Goal: Task Accomplishment & Management: Manage account settings

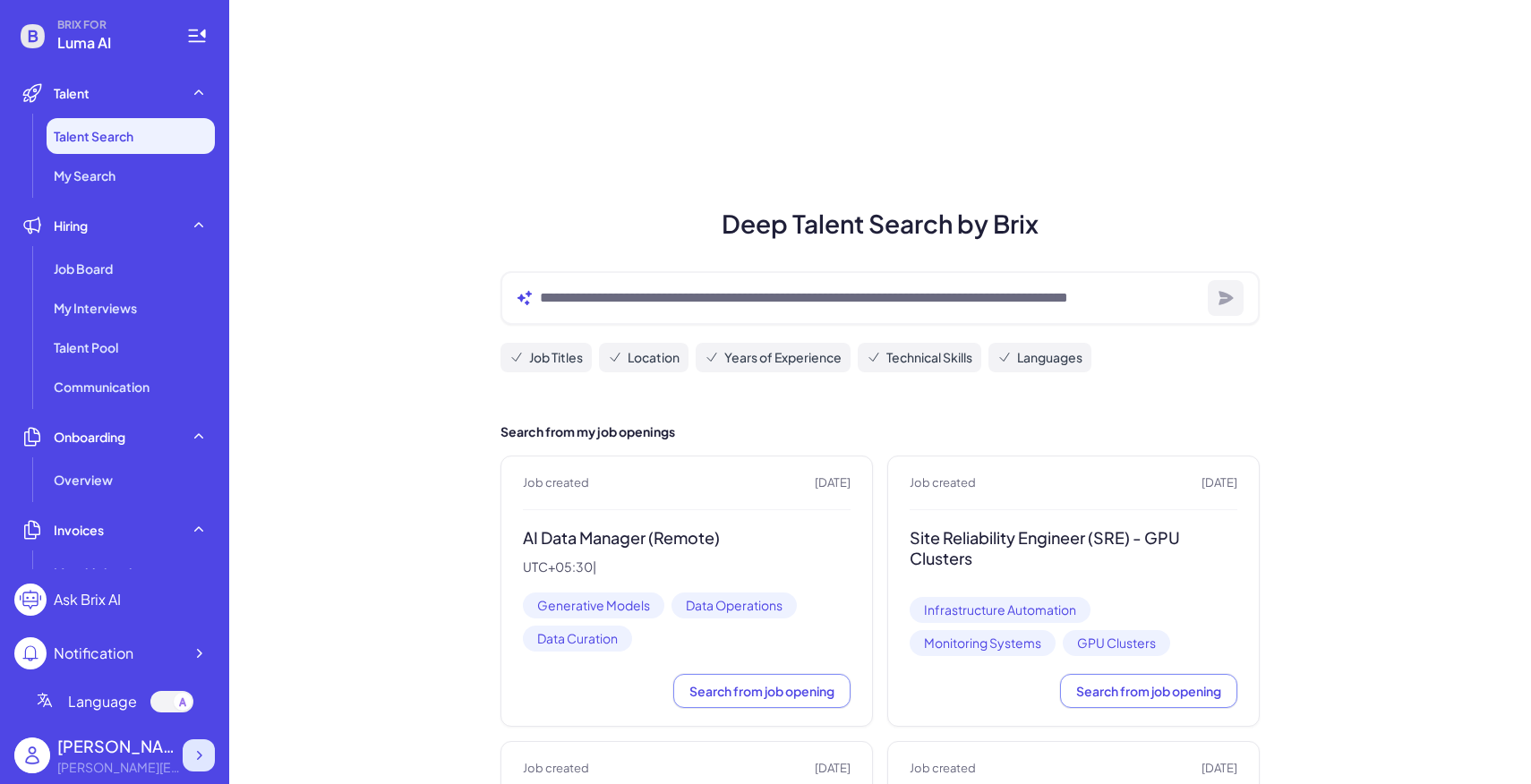
click at [204, 760] on icon at bounding box center [199, 756] width 18 height 18
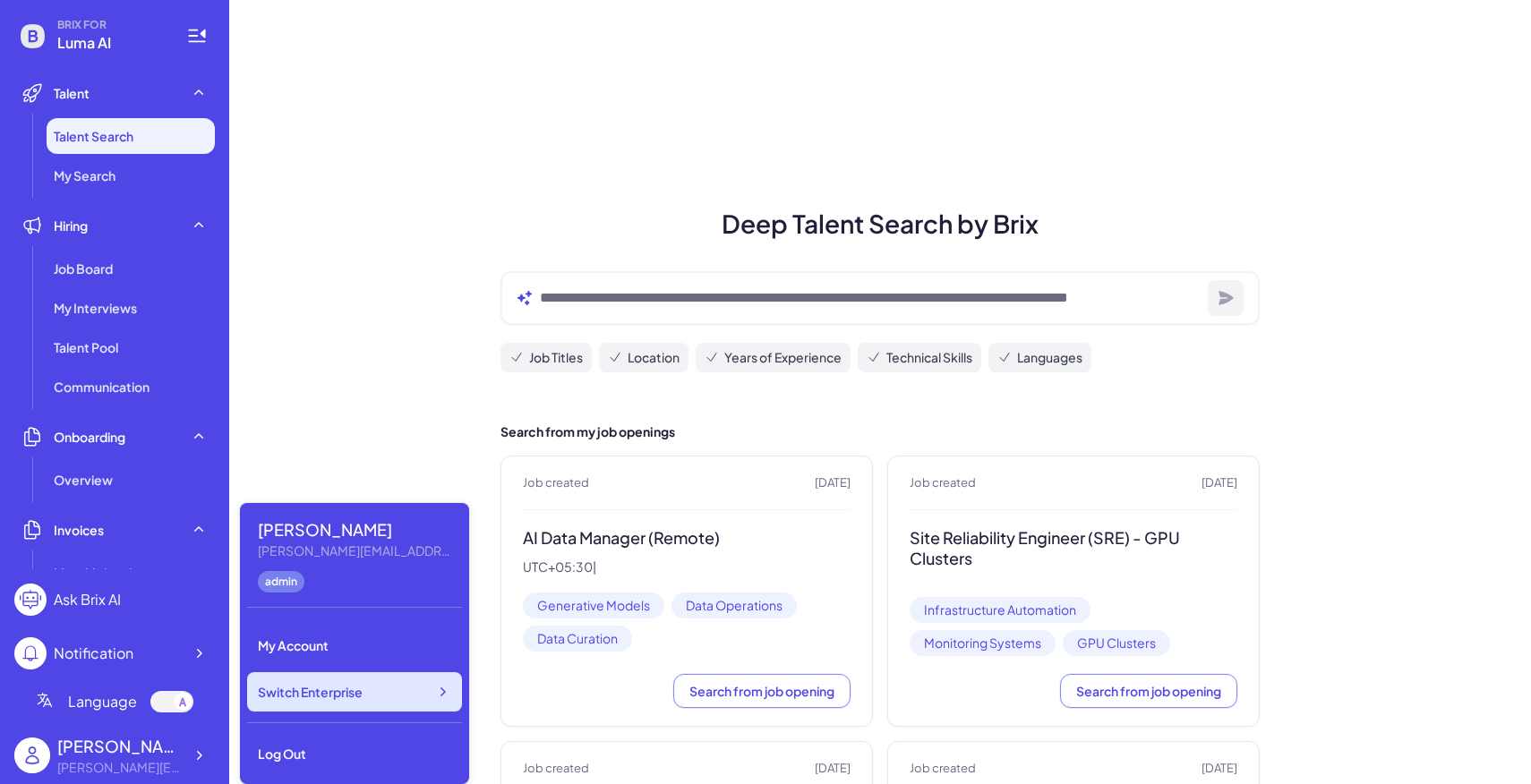
click at [360, 699] on span "Switch Enterprise" at bounding box center [309, 692] width 104 height 18
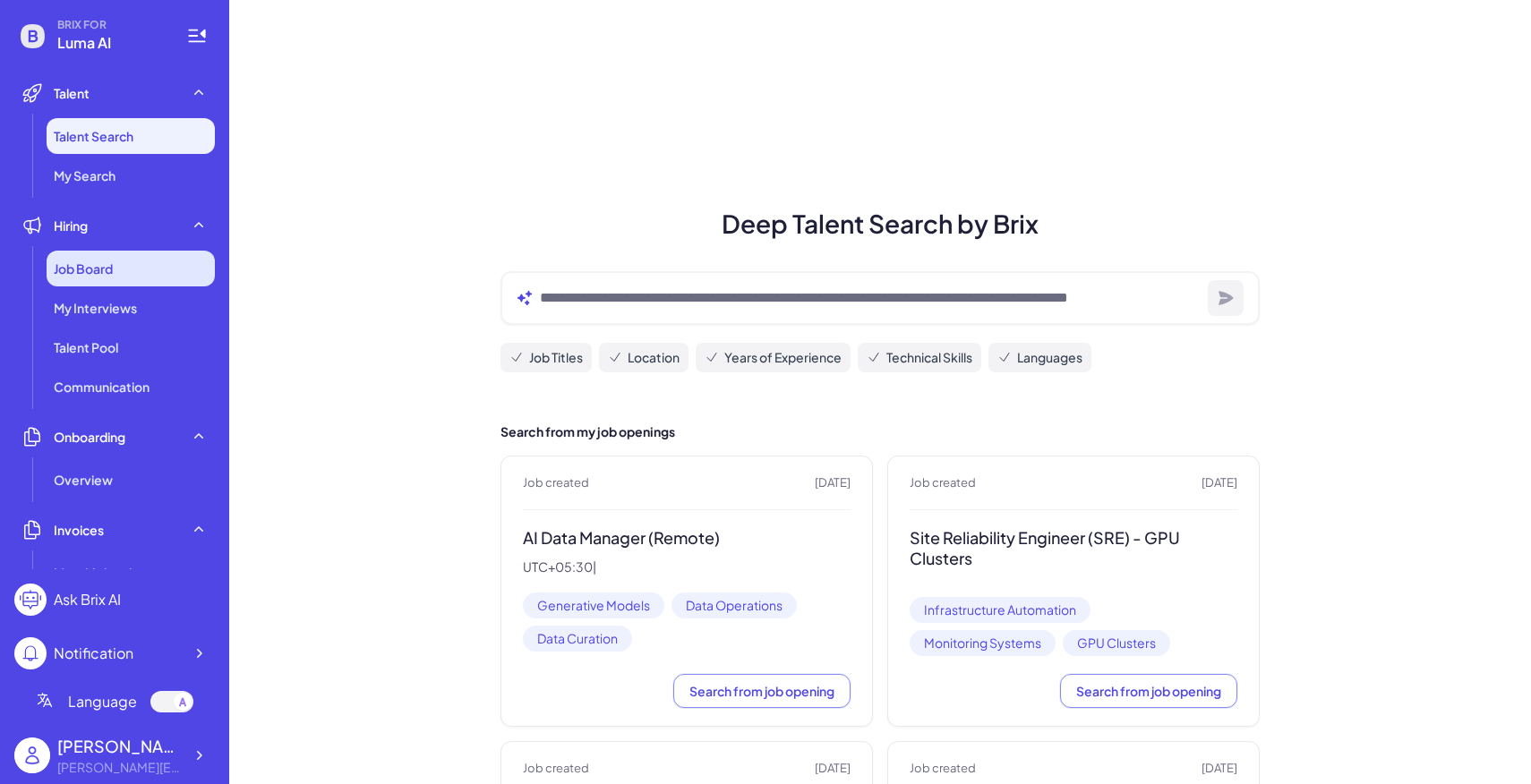
click at [135, 268] on div "Job Board" at bounding box center [130, 268] width 168 height 35
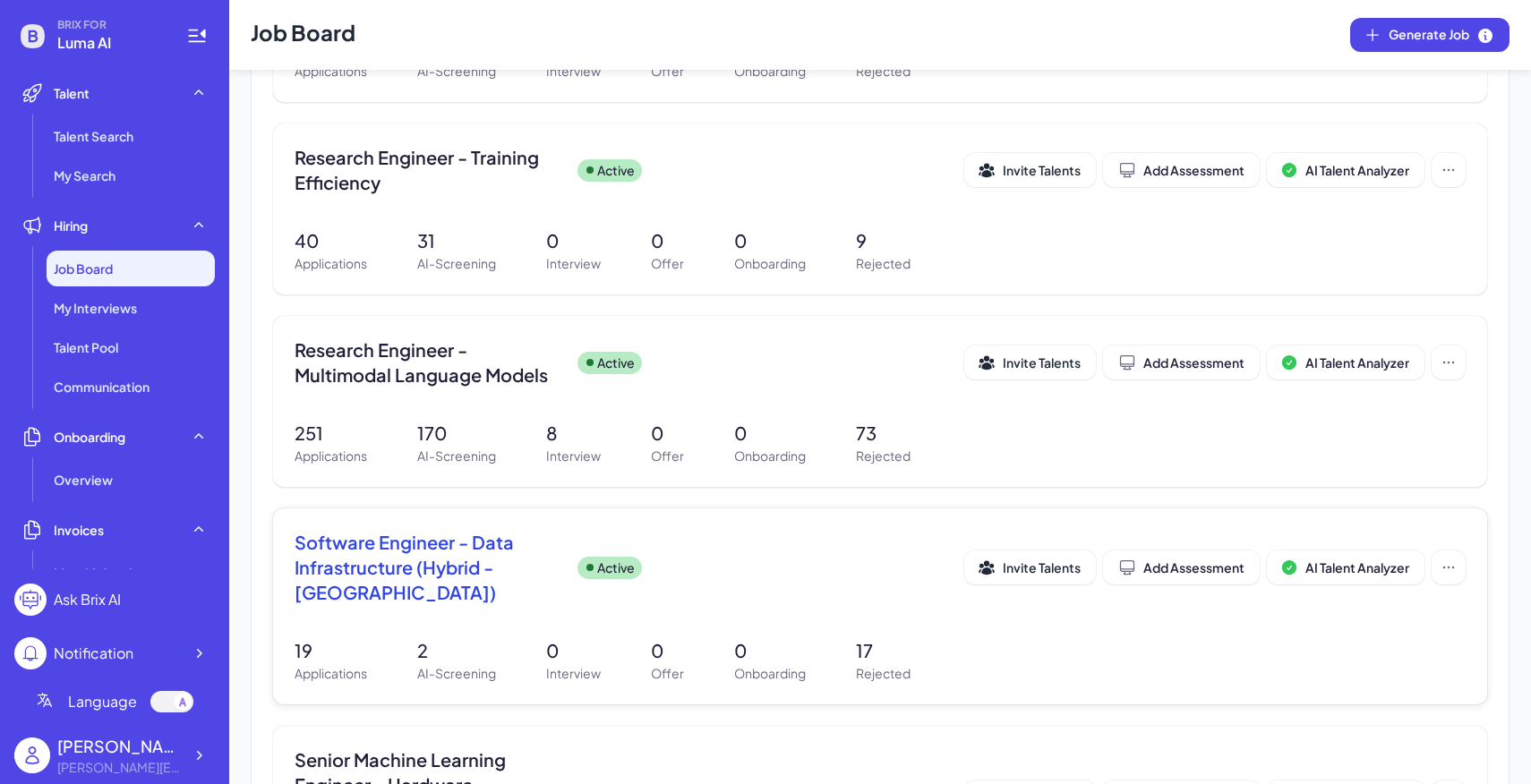
scroll to position [955, 0]
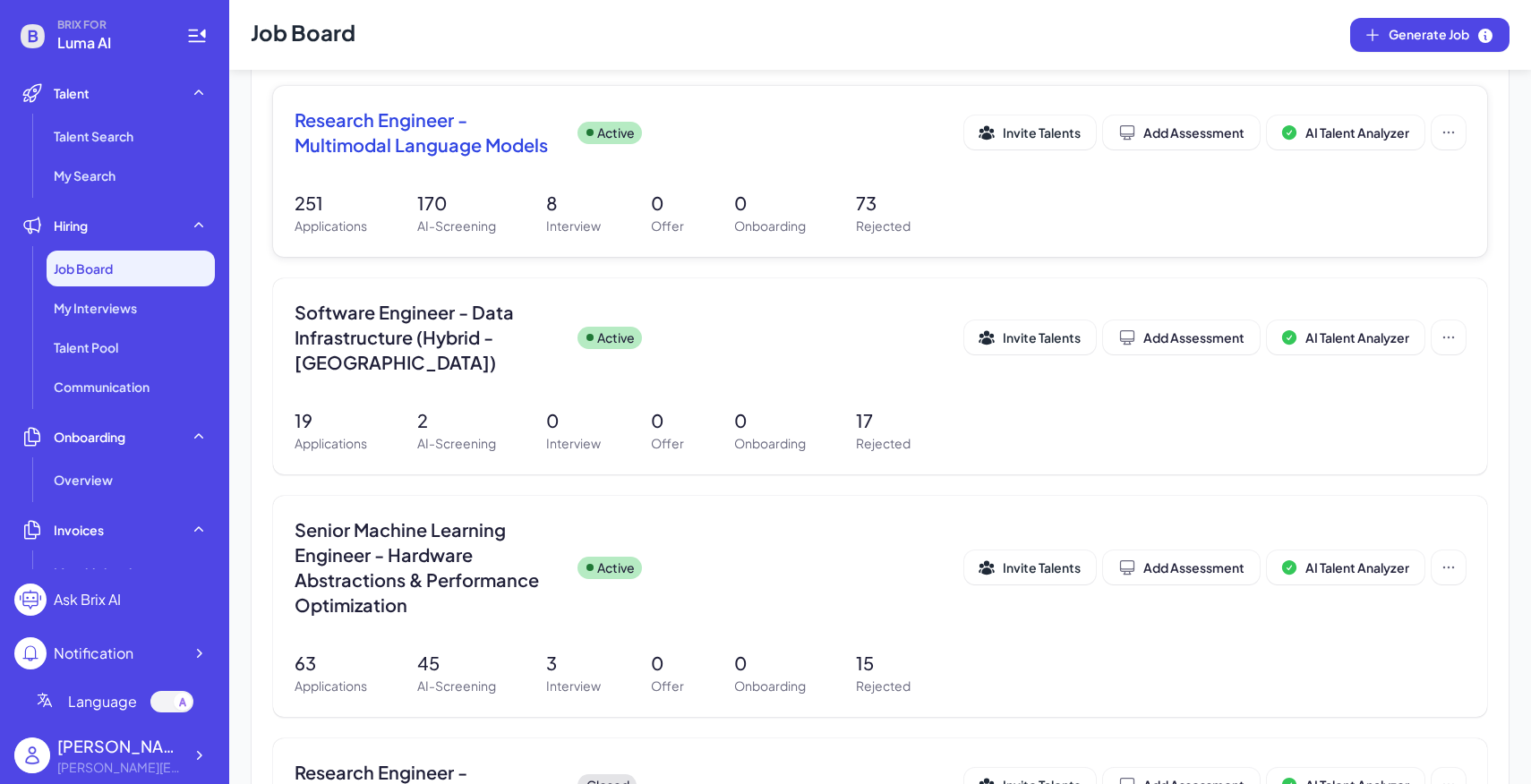
click at [642, 206] on div "251 Applications 170 AI-Screening 8 Interview 0 Offer 0 Onboarding 73 Rejected" at bounding box center [880, 212] width 1171 height 45
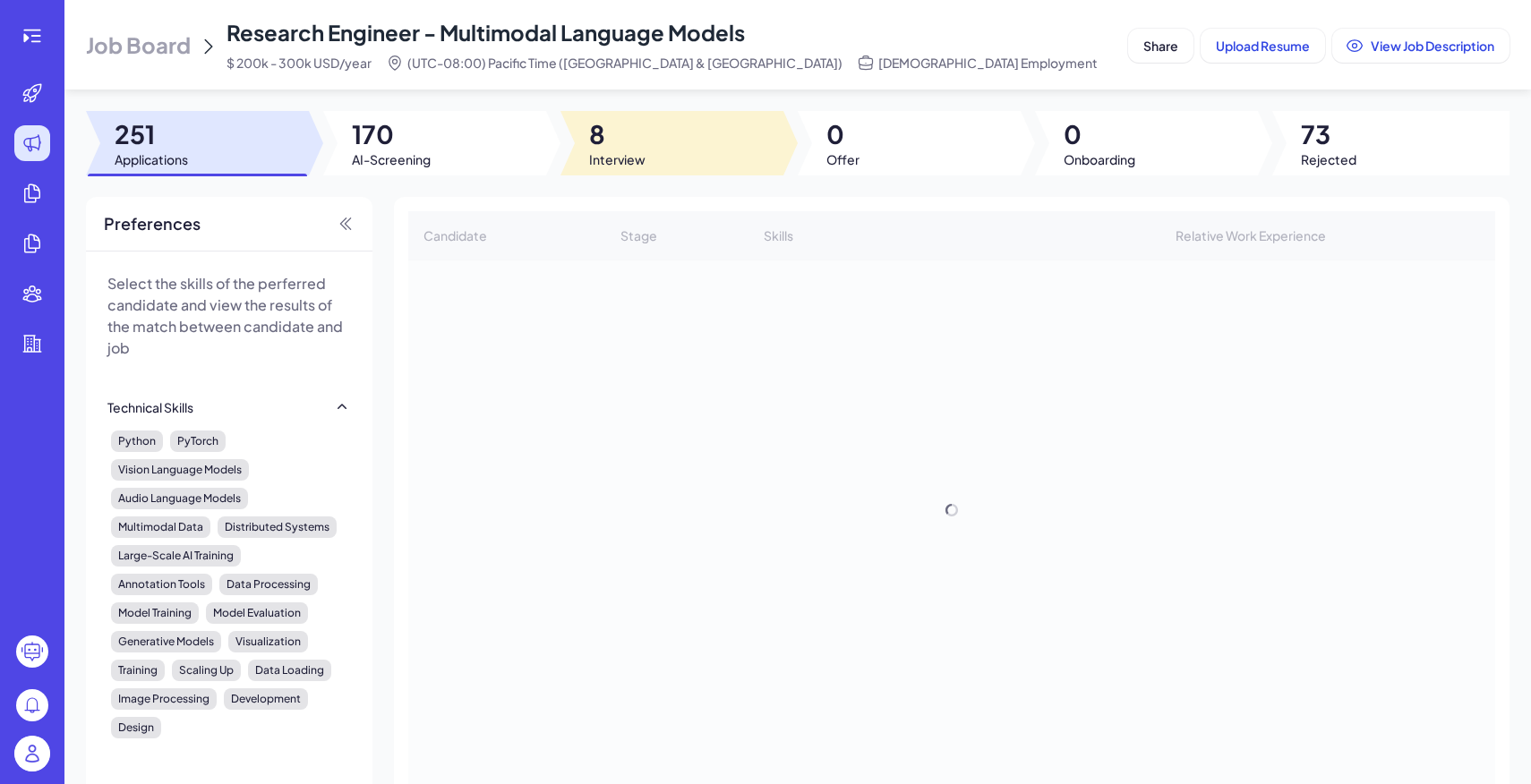
click at [635, 147] on span "8" at bounding box center [617, 134] width 56 height 33
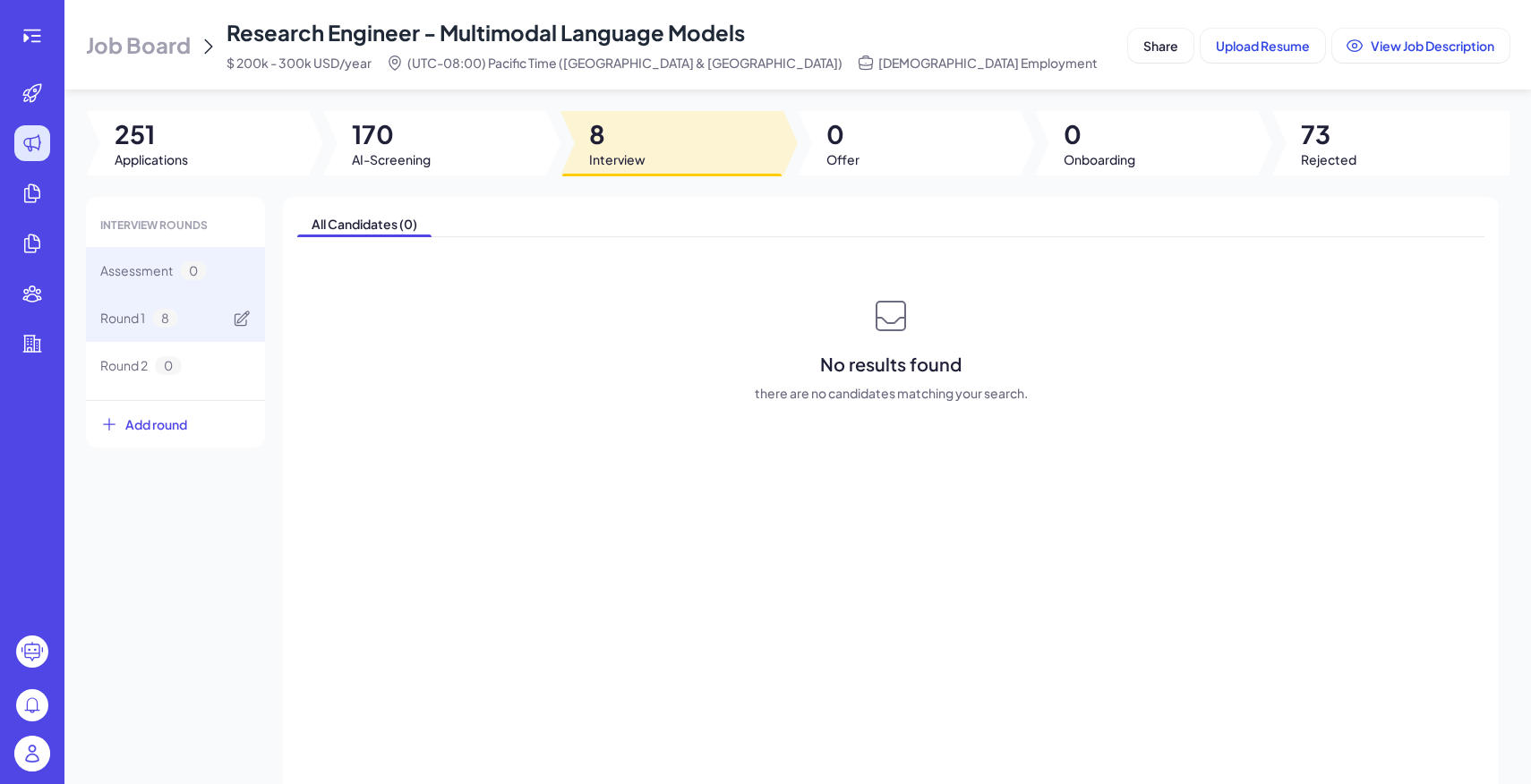
click at [210, 309] on div "Round 1 8" at bounding box center [175, 318] width 179 height 47
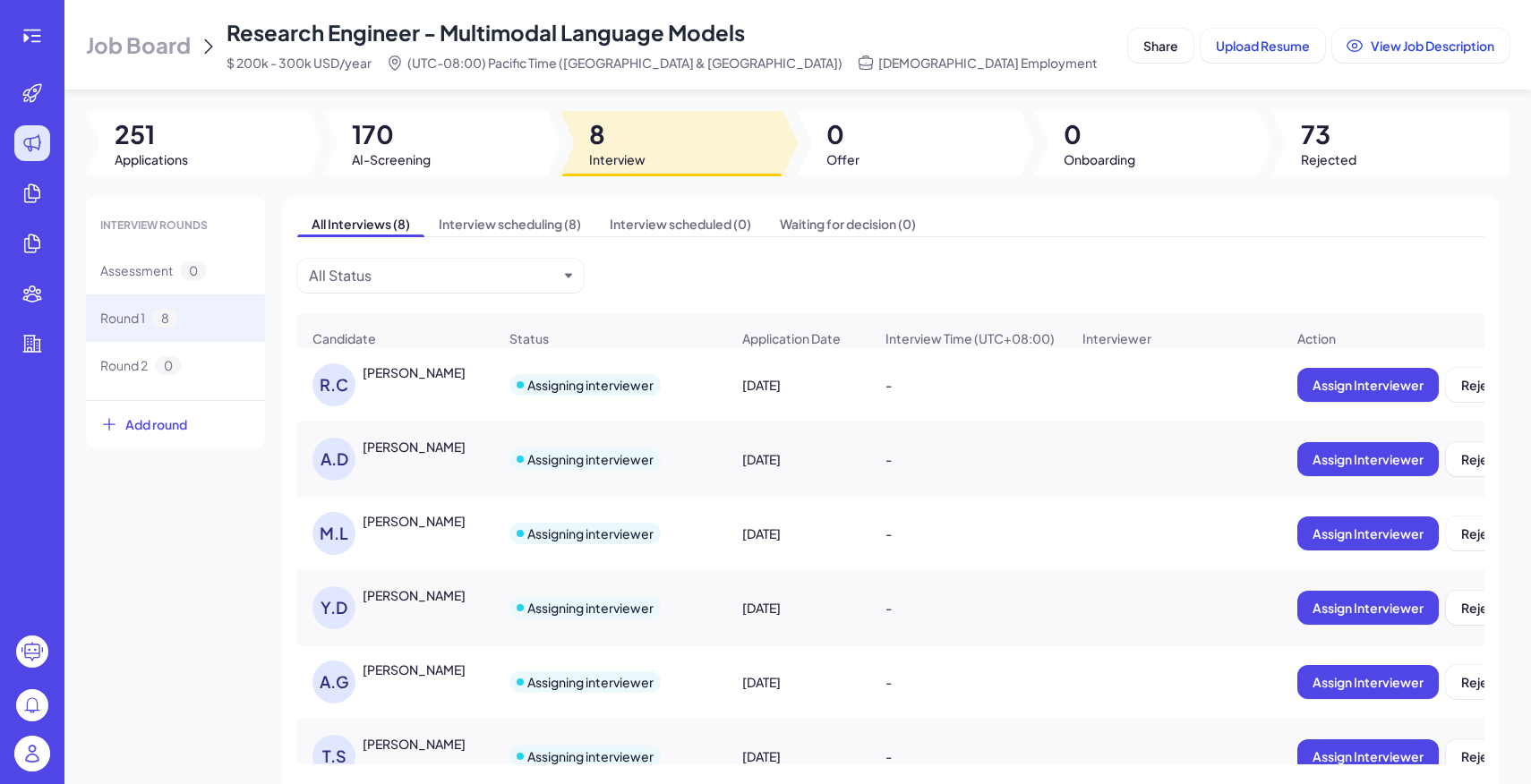
click at [407, 524] on div "[PERSON_NAME]" at bounding box center [413, 521] width 103 height 18
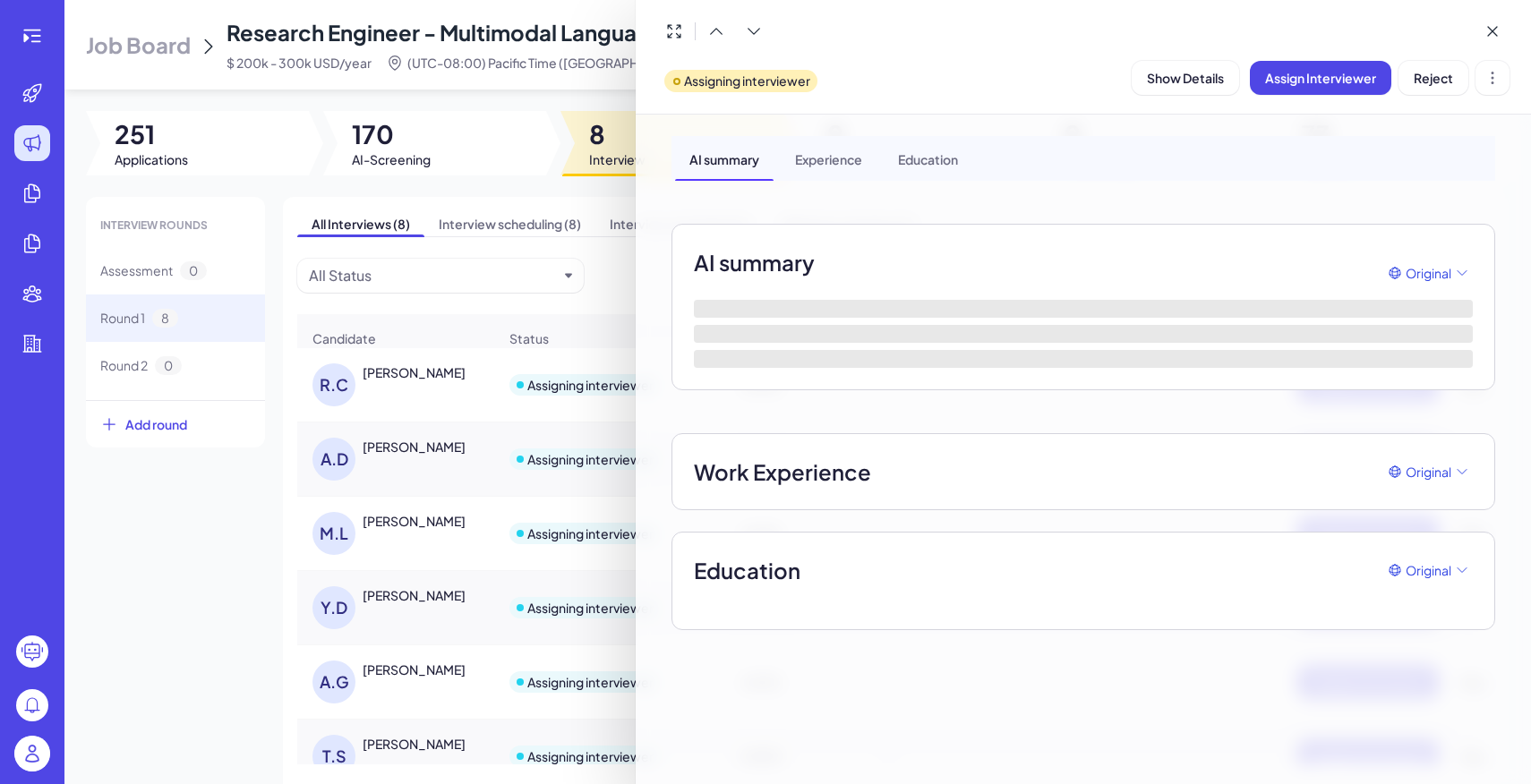
click at [378, 454] on div at bounding box center [765, 392] width 1531 height 784
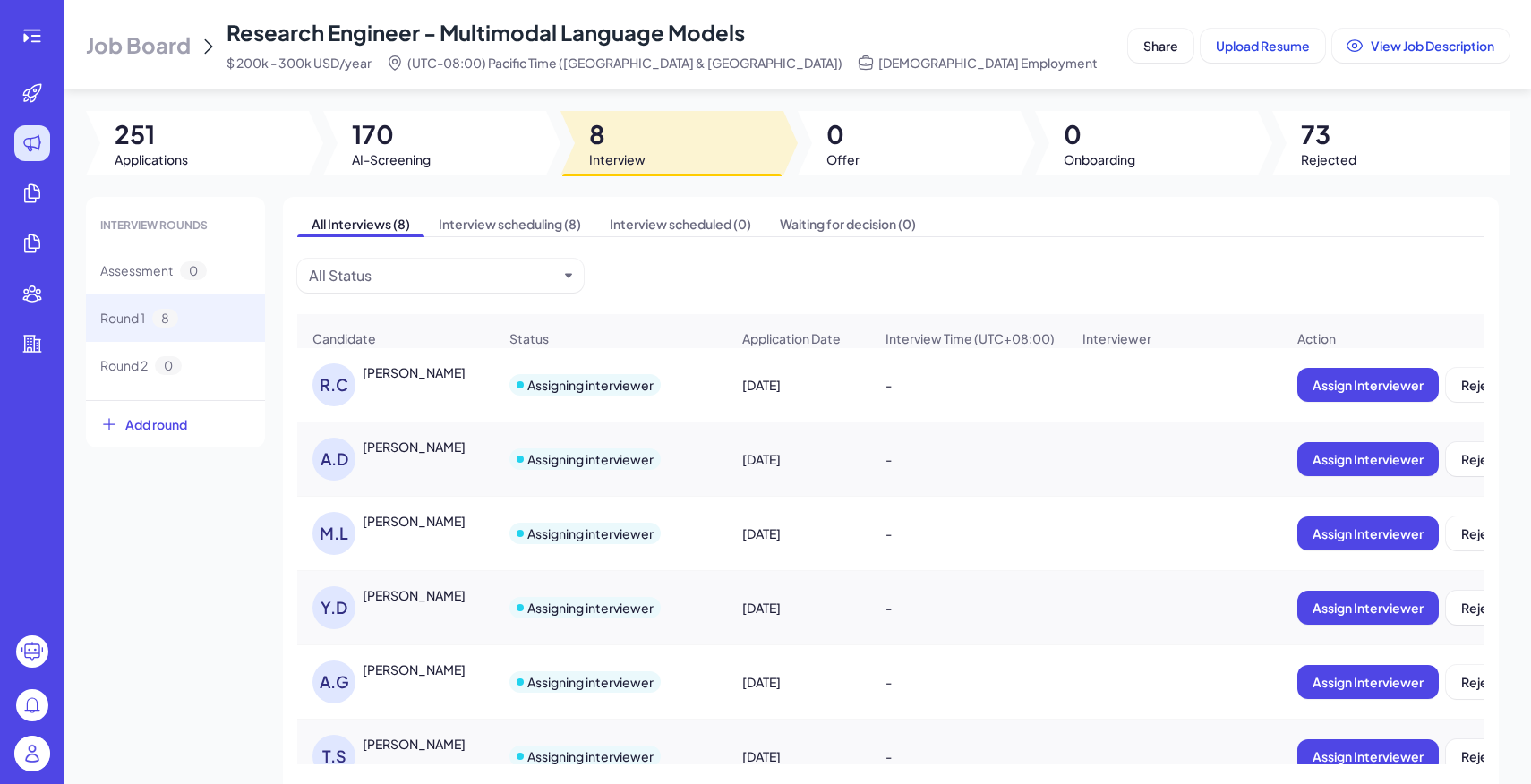
click at [378, 449] on div "[PERSON_NAME]" at bounding box center [413, 446] width 103 height 18
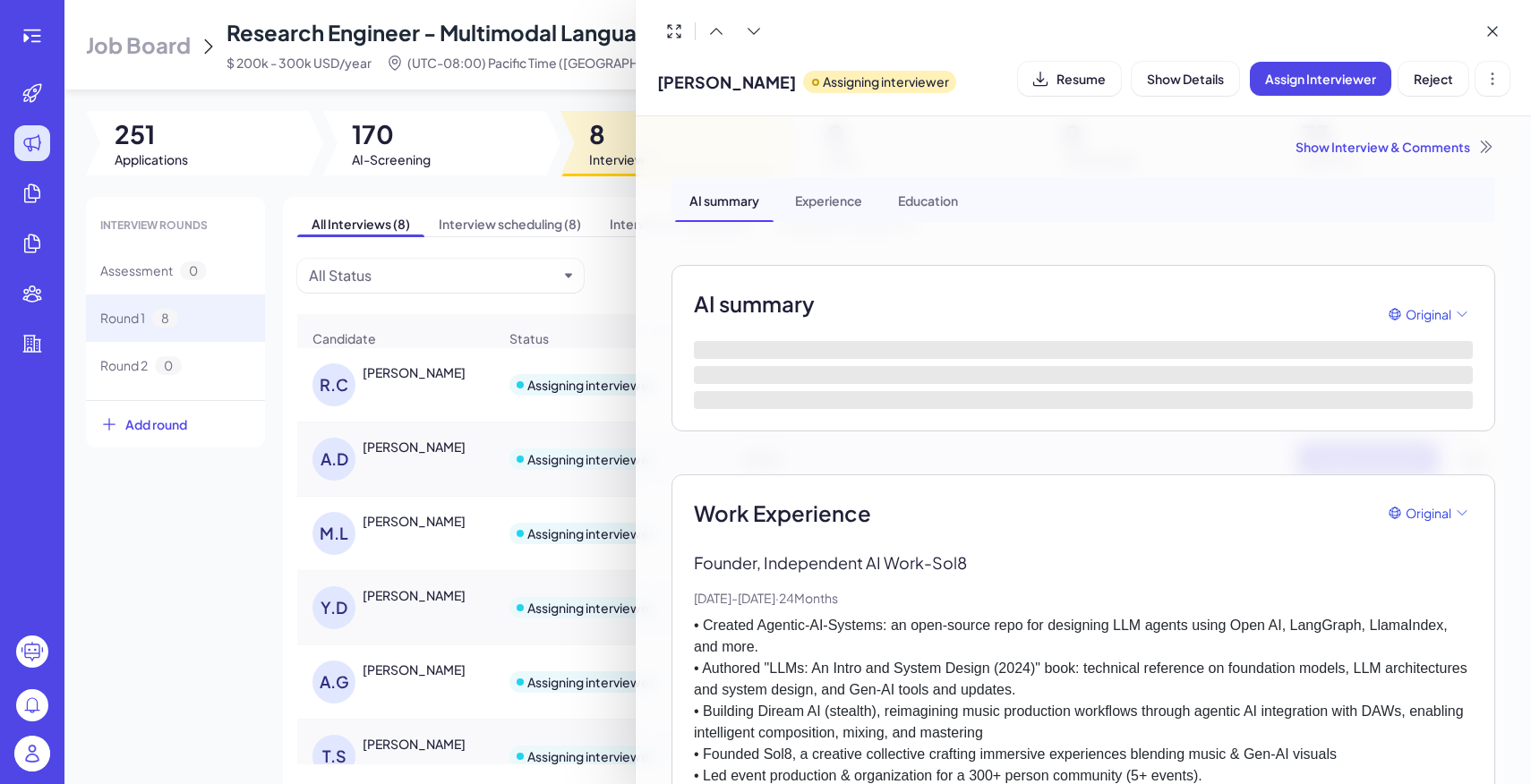
drag, startPoint x: 657, startPoint y: 86, endPoint x: 791, endPoint y: 84, distance: 134.0
click at [791, 84] on div "[PERSON_NAME] interviewer" at bounding box center [806, 78] width 299 height 45
copy span "[PERSON_NAME]"
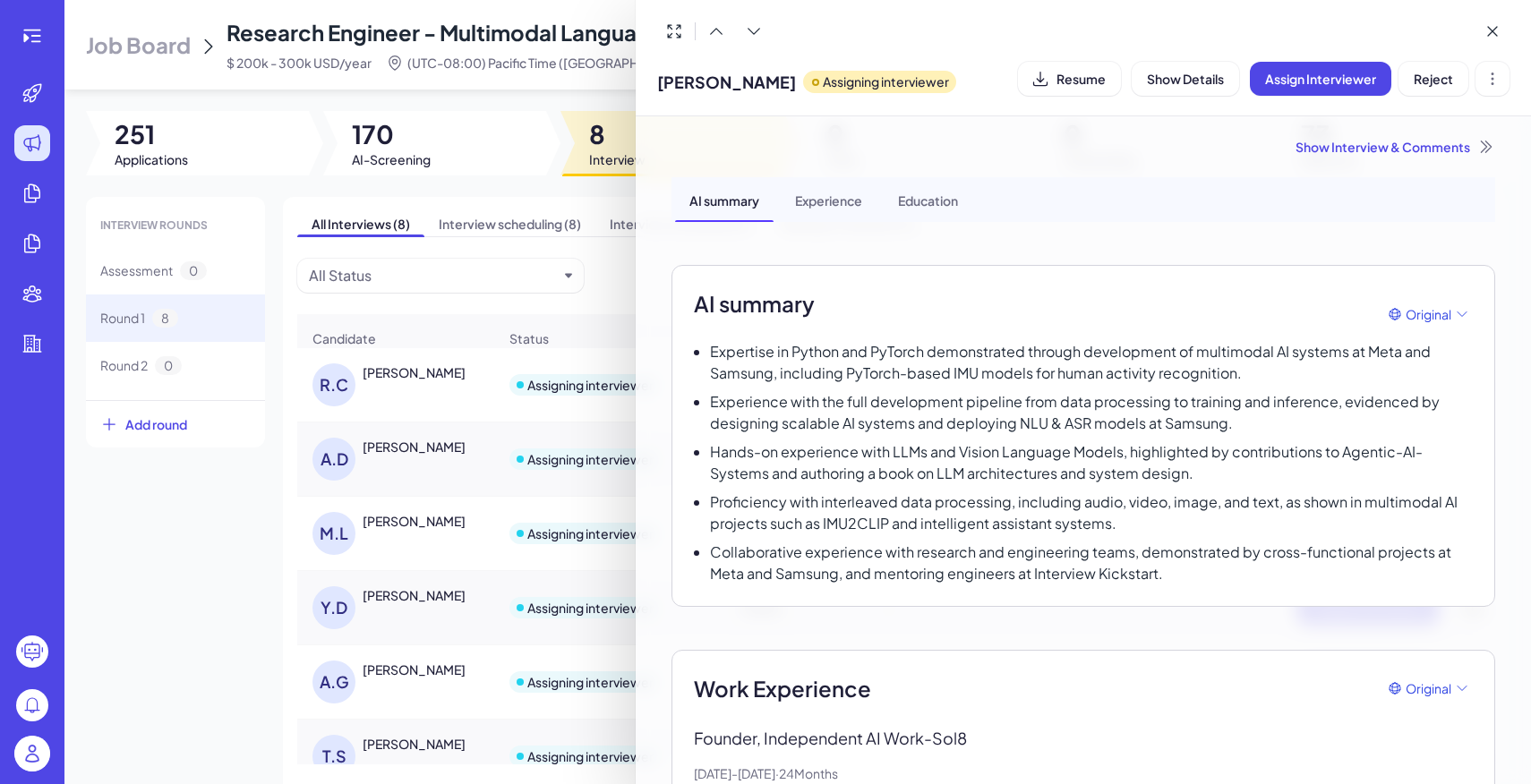
copy span "[PERSON_NAME]"
click at [450, 467] on div at bounding box center [765, 392] width 1531 height 784
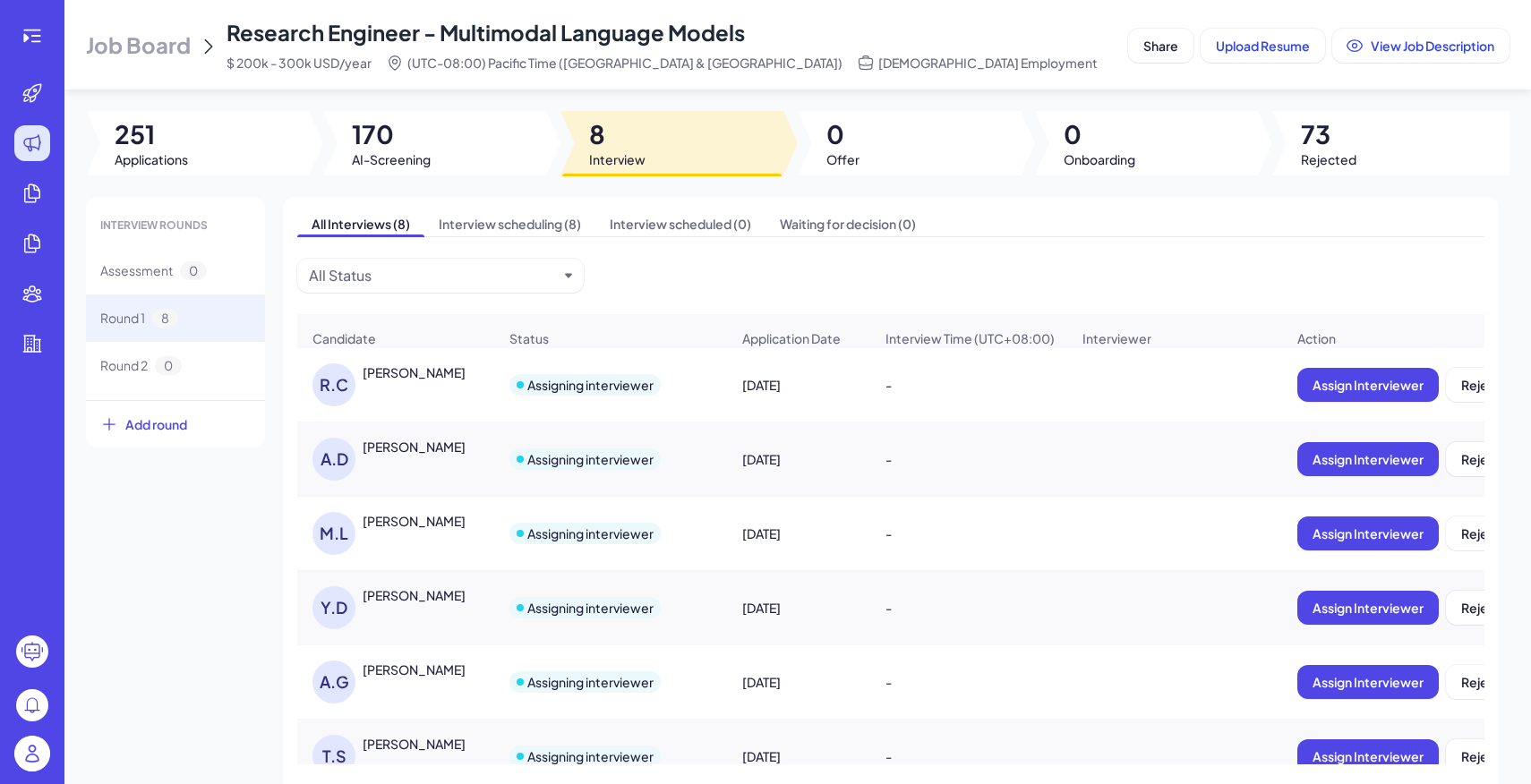
click at [518, 466] on div "Assigning interviewer" at bounding box center [584, 459] width 152 height 22
click at [427, 456] on div "[PERSON_NAME]" at bounding box center [429, 446] width 134 height 19
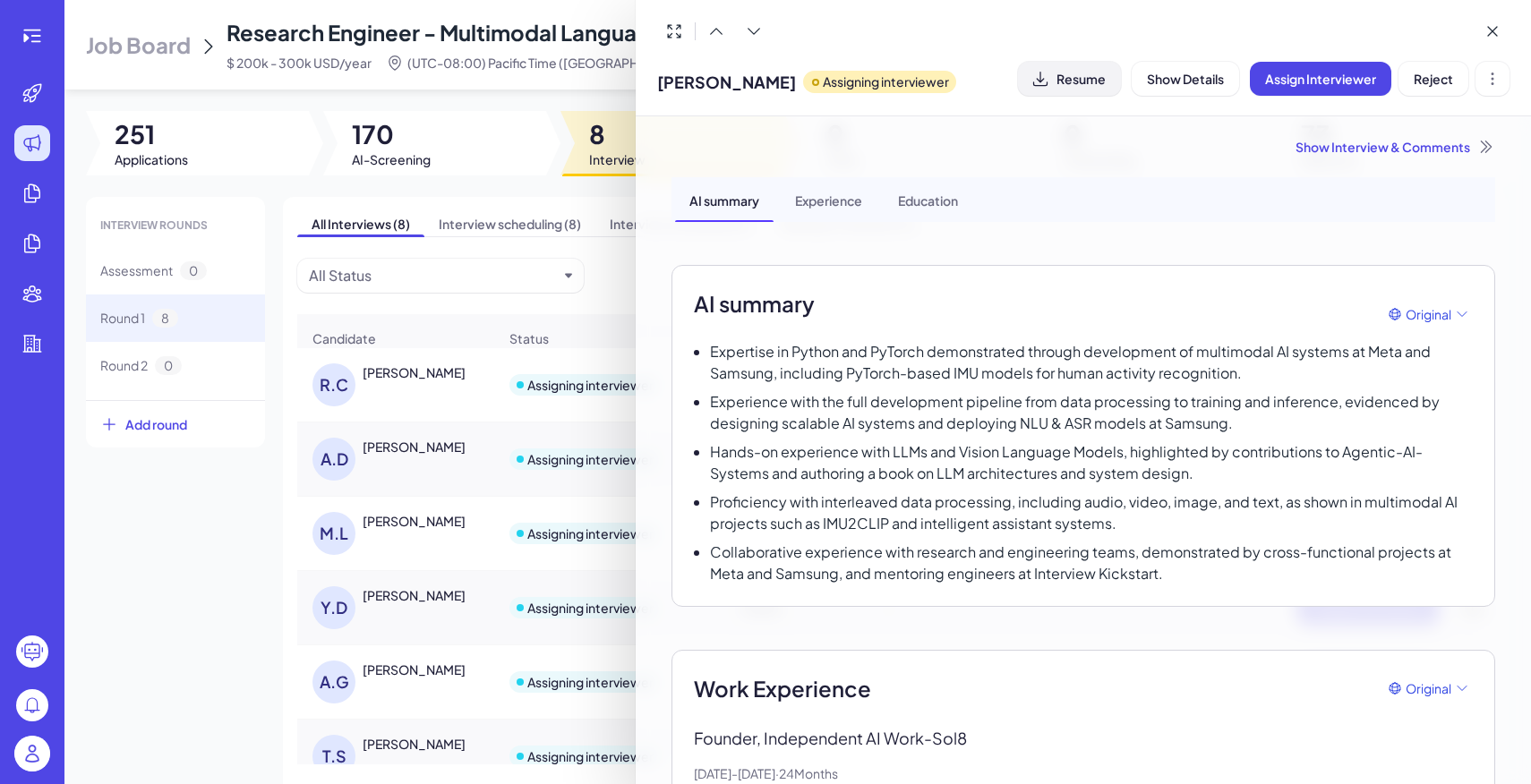
click at [1063, 69] on button "Resume" at bounding box center [1068, 78] width 103 height 34
click at [398, 555] on div at bounding box center [765, 392] width 1531 height 784
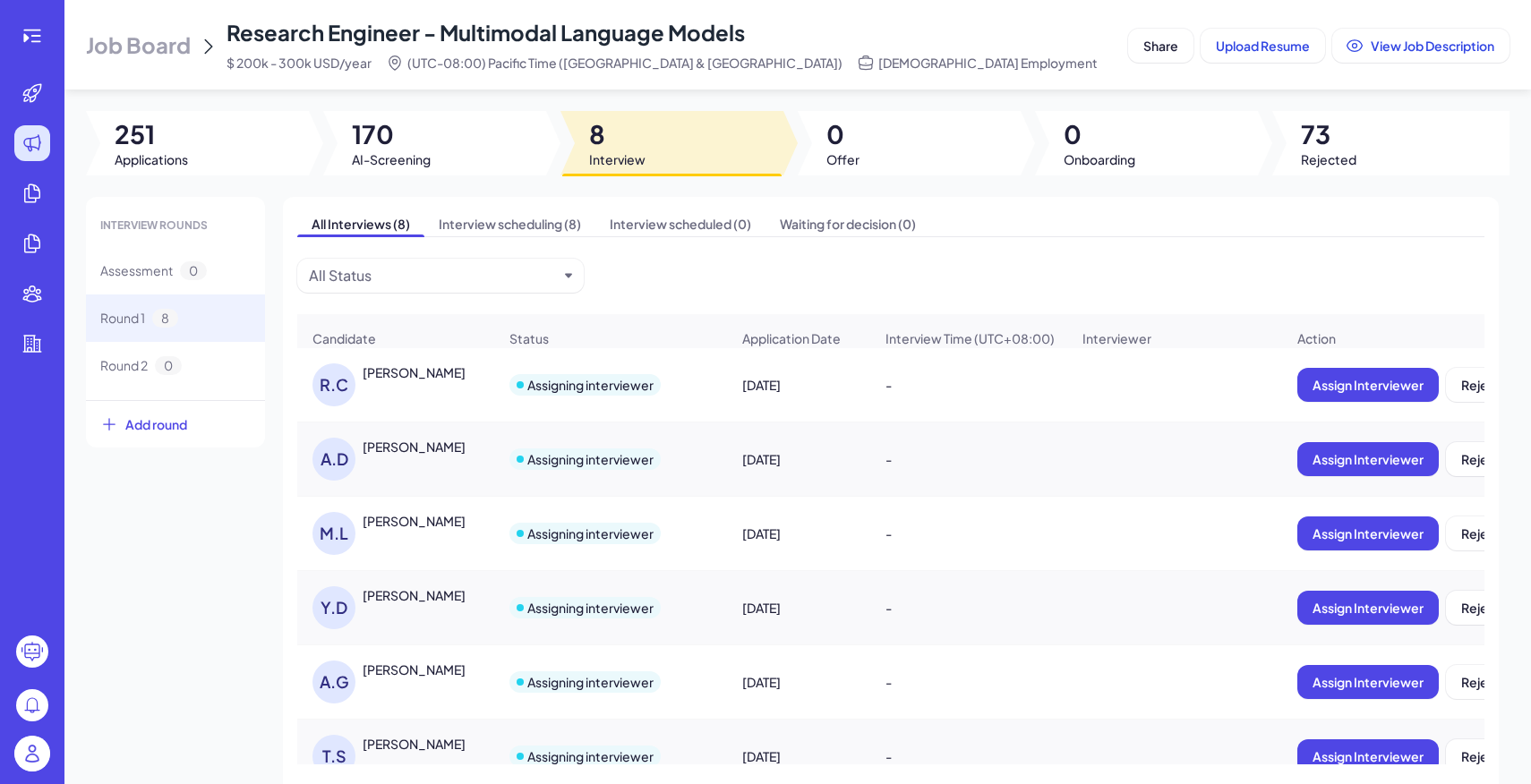
click at [461, 519] on div "[PERSON_NAME]" at bounding box center [429, 521] width 134 height 18
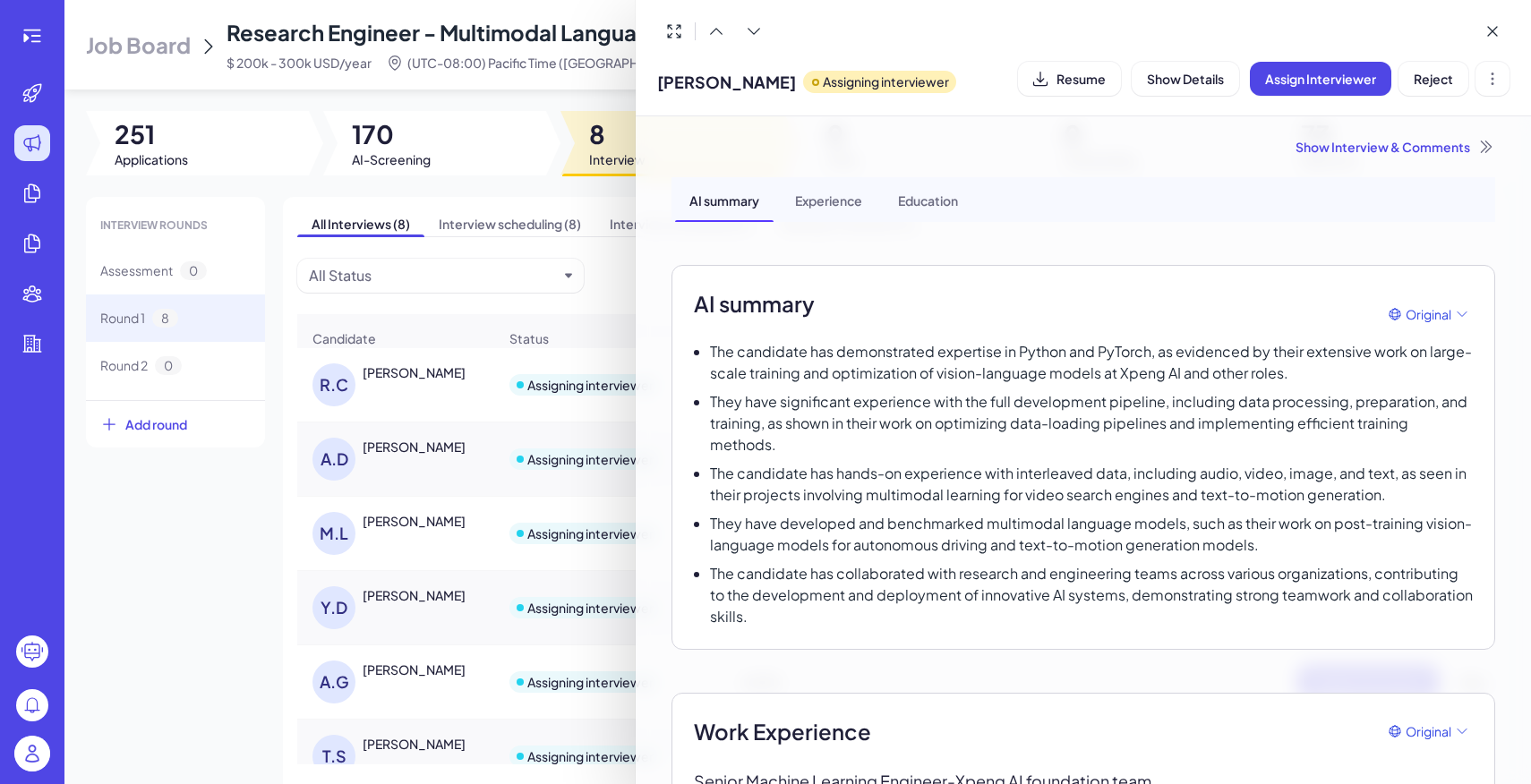
click at [435, 532] on div at bounding box center [765, 392] width 1531 height 784
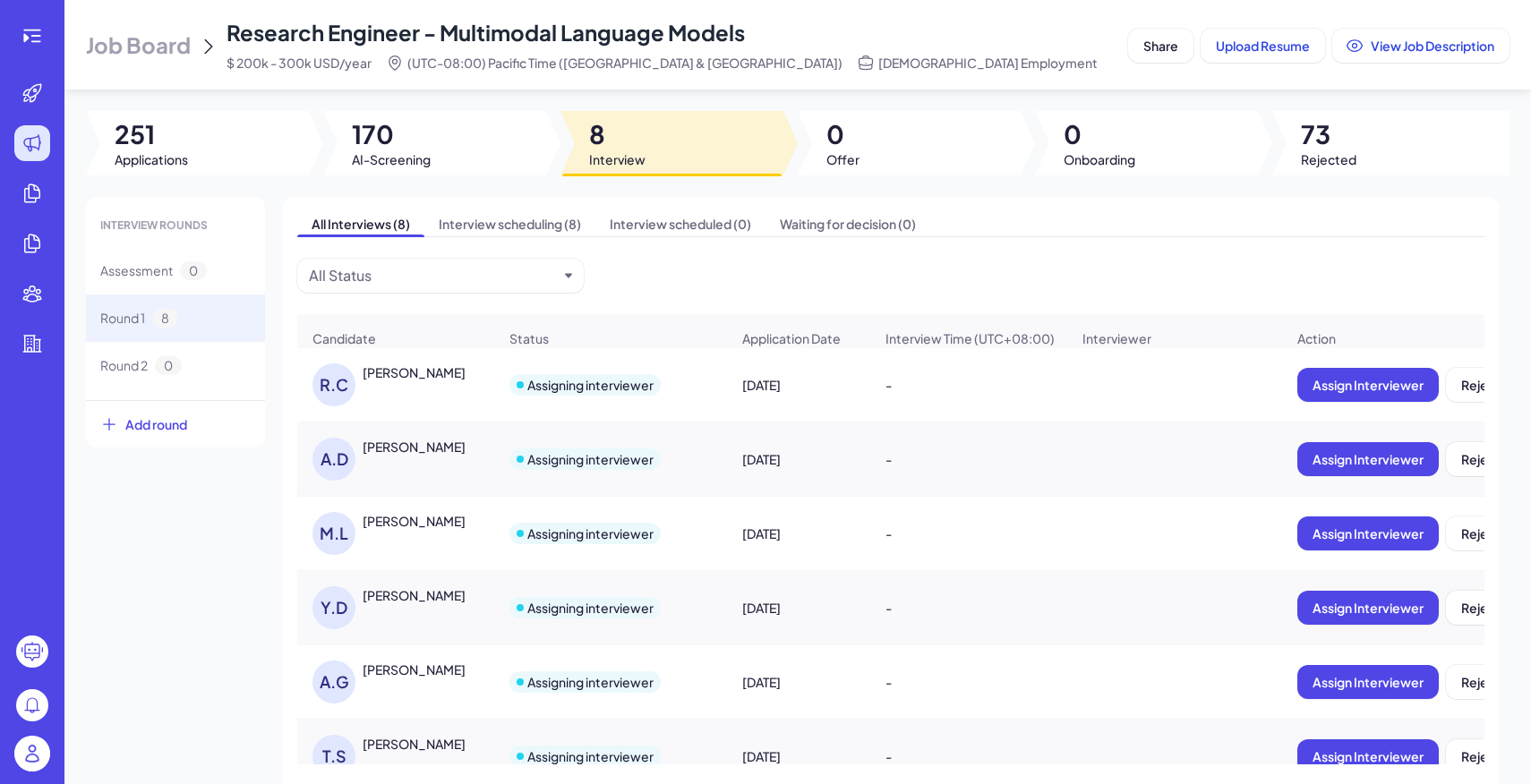
click at [435, 528] on div "[PERSON_NAME]" at bounding box center [413, 521] width 103 height 18
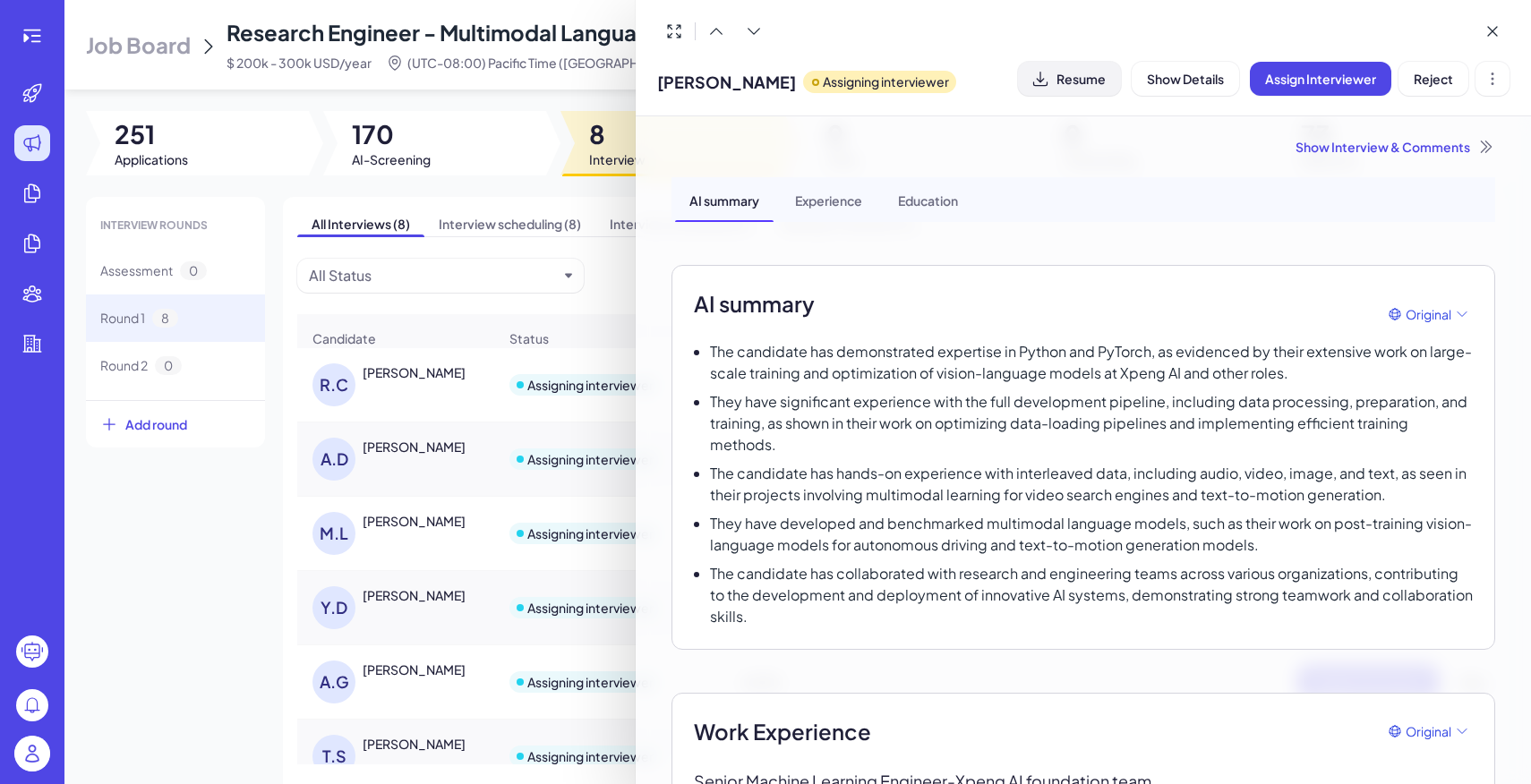
click at [1095, 72] on span "Resume" at bounding box center [1081, 79] width 49 height 16
click at [412, 603] on div at bounding box center [765, 392] width 1531 height 784
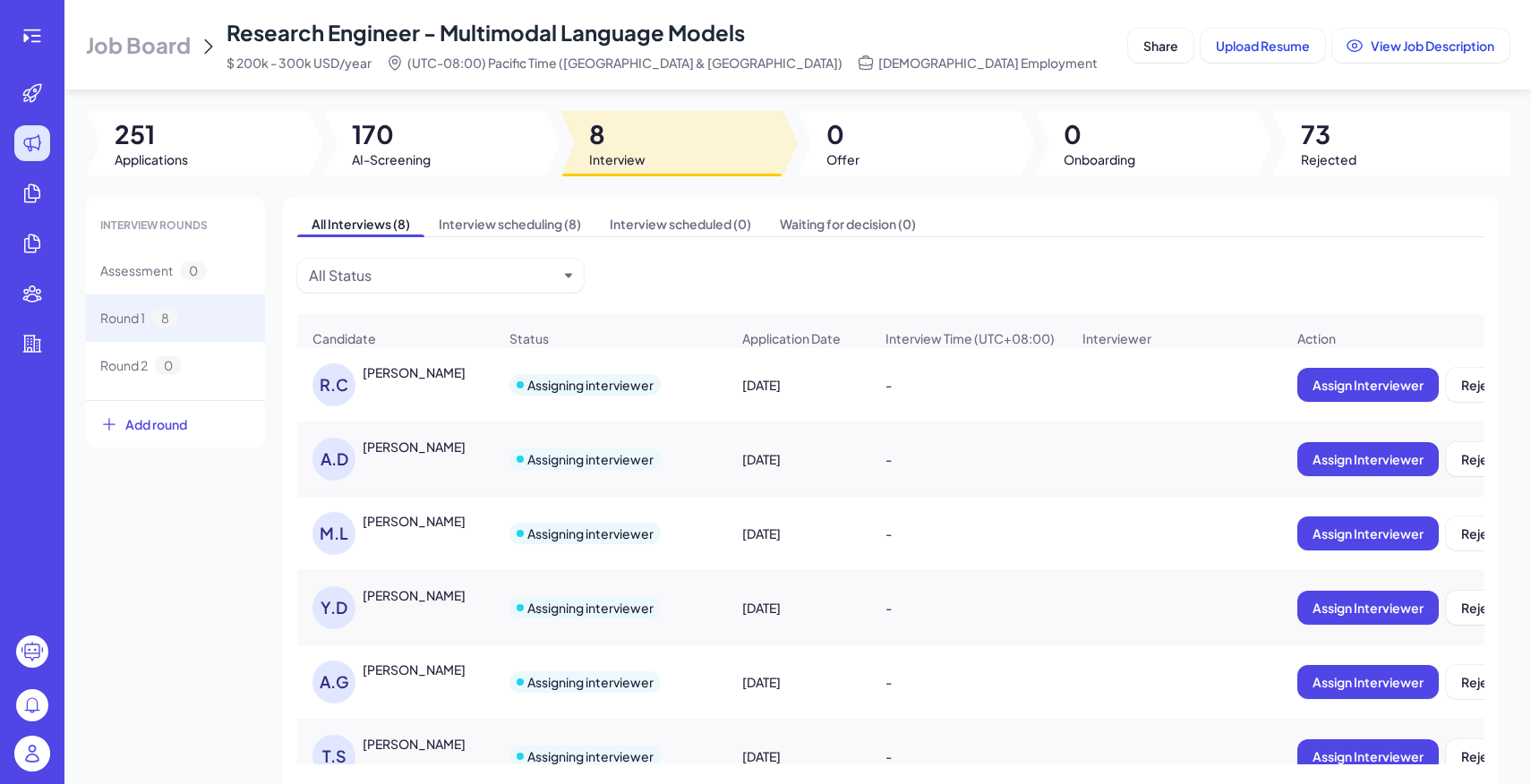
click at [417, 600] on div "[PERSON_NAME]" at bounding box center [413, 595] width 103 height 18
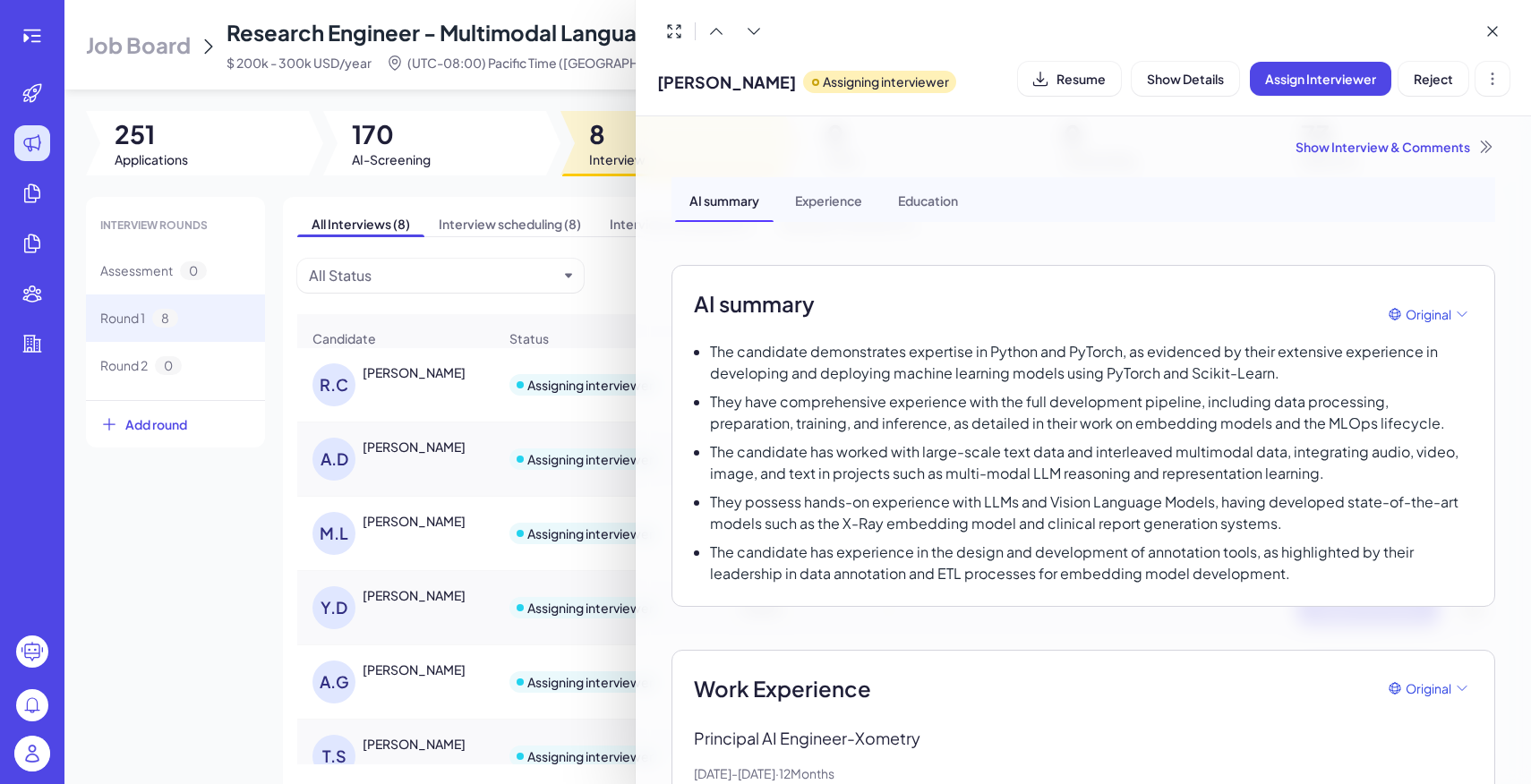
click at [492, 636] on div at bounding box center [765, 392] width 1531 height 784
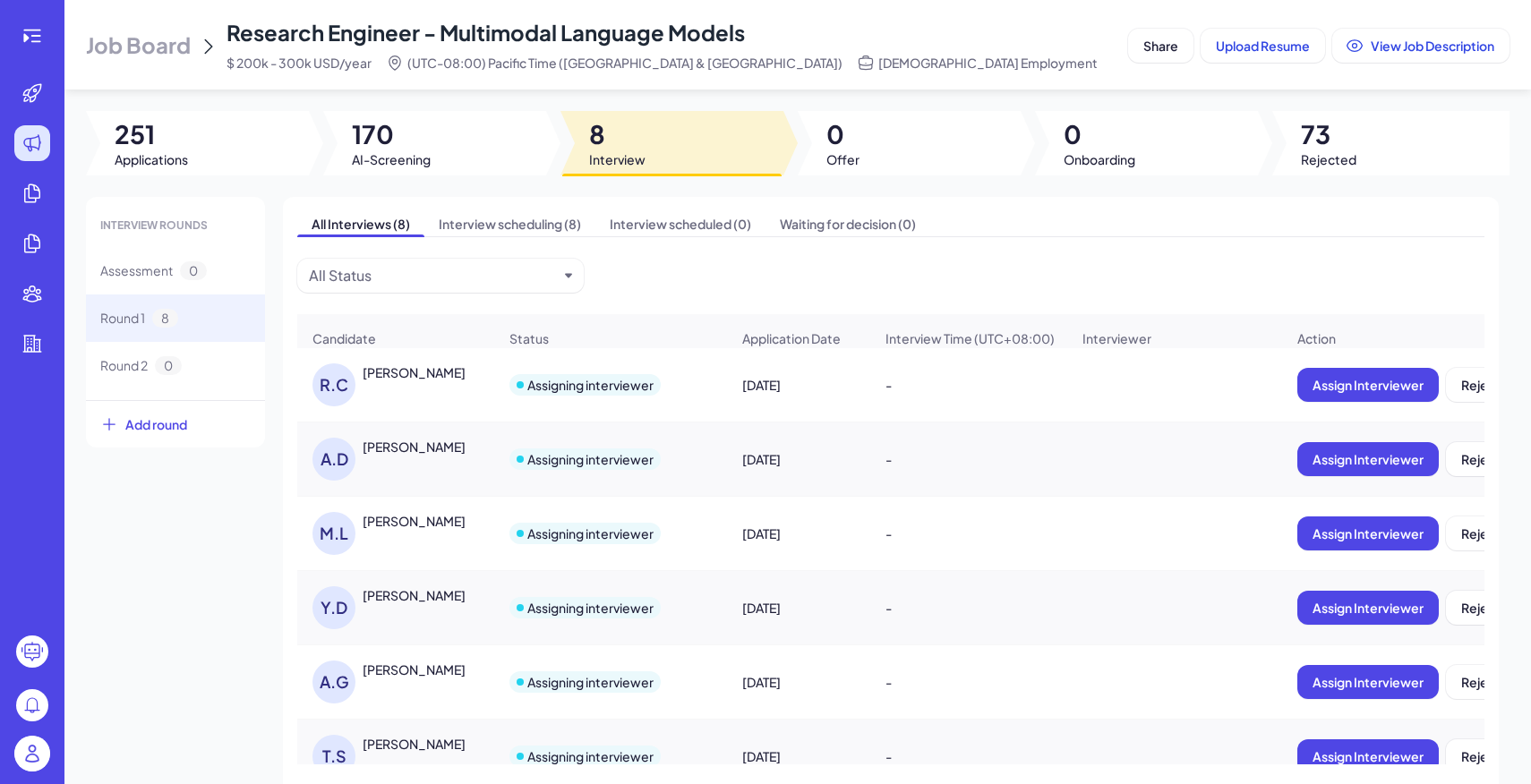
scroll to position [178, 0]
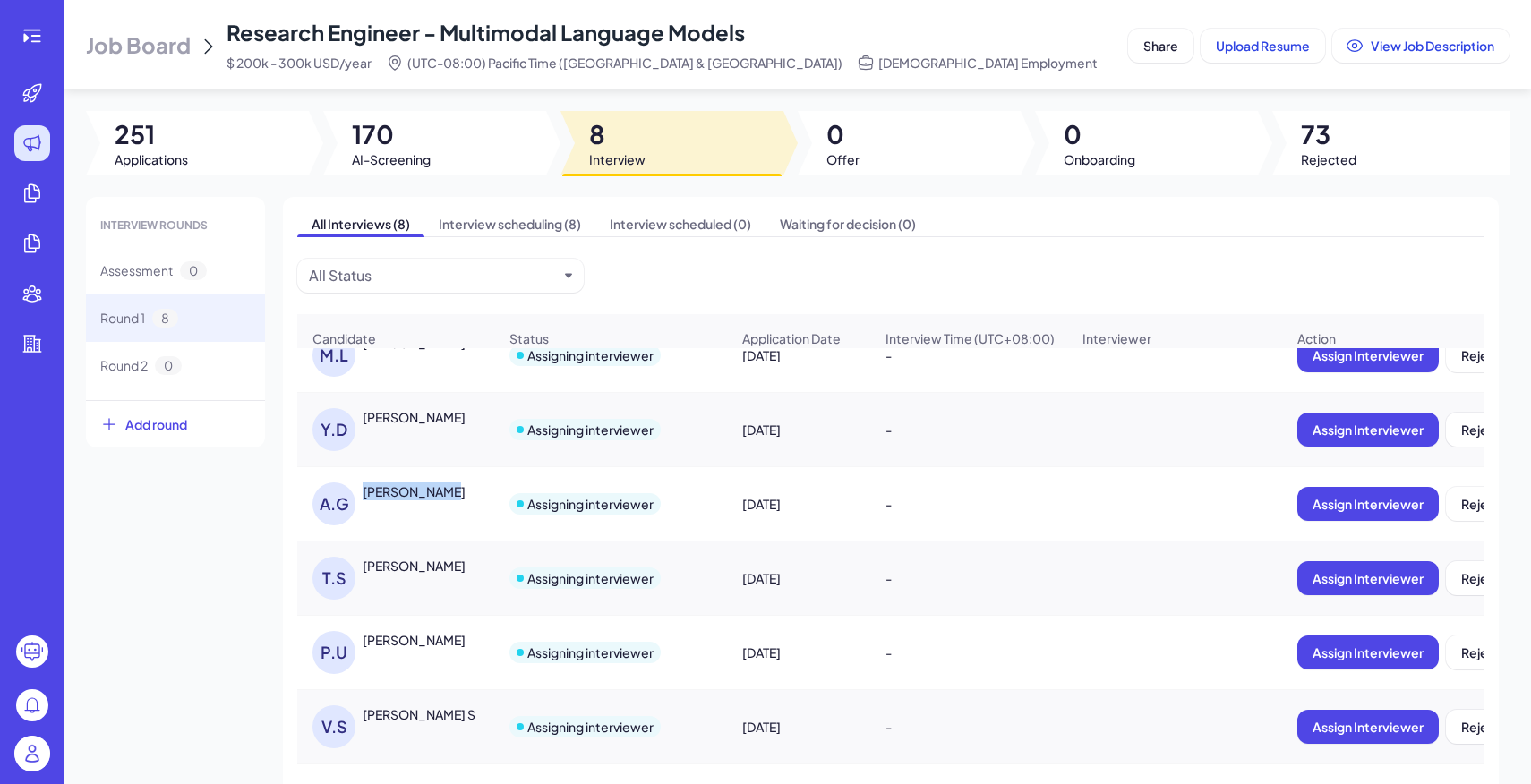
drag, startPoint x: 359, startPoint y: 492, endPoint x: 441, endPoint y: 495, distance: 82.1
click at [441, 495] on div "[PERSON_NAME]" at bounding box center [404, 504] width 184 height 43
copy div "[PERSON_NAME]"
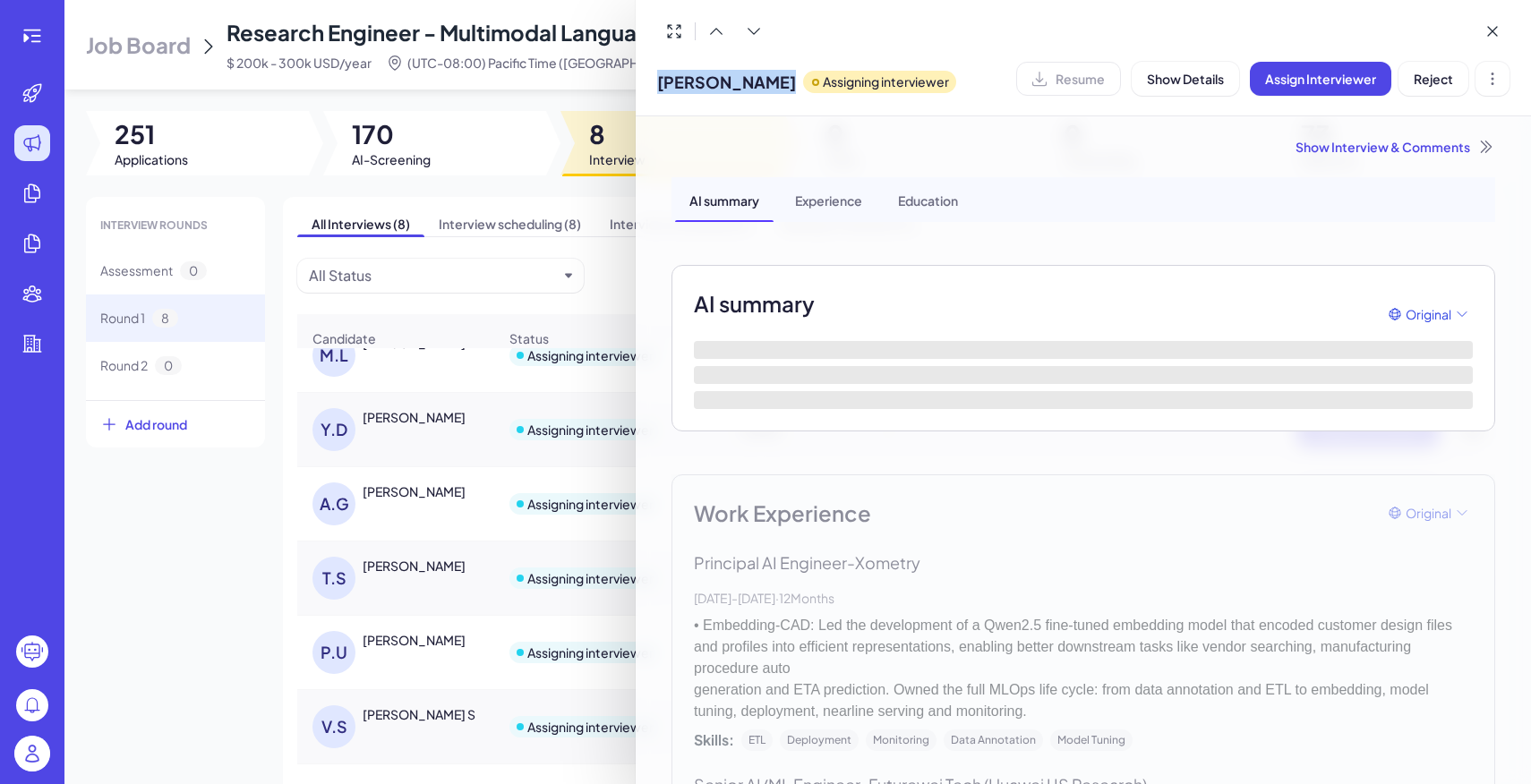
drag, startPoint x: 656, startPoint y: 89, endPoint x: 761, endPoint y: 91, distance: 105.0
click at [761, 91] on div "[PERSON_NAME] Assigning interviewer Resume Show Details Assign Interviewer Reje…" at bounding box center [1083, 58] width 895 height 116
copy span "[PERSON_NAME]"
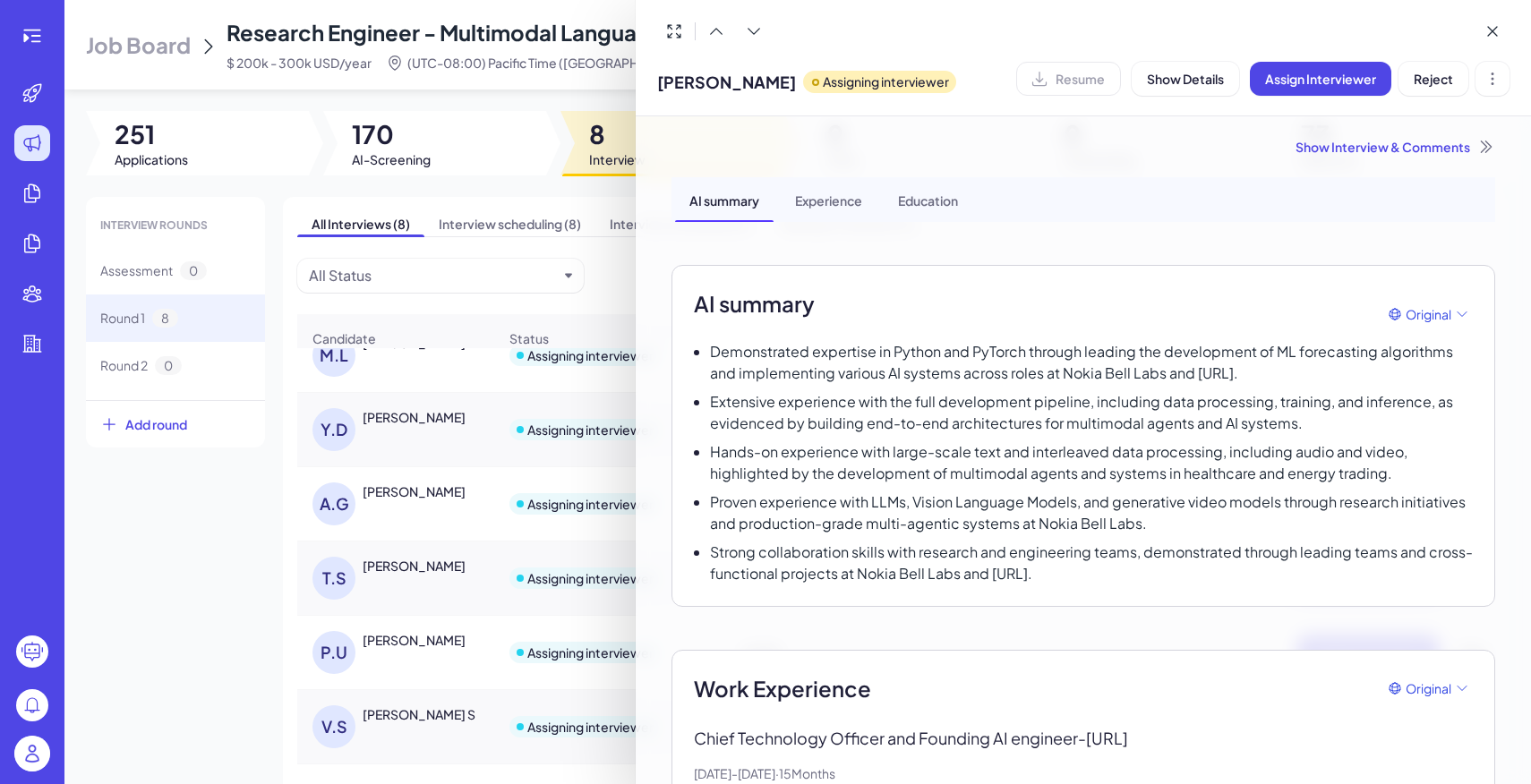
click at [402, 564] on div at bounding box center [765, 392] width 1531 height 784
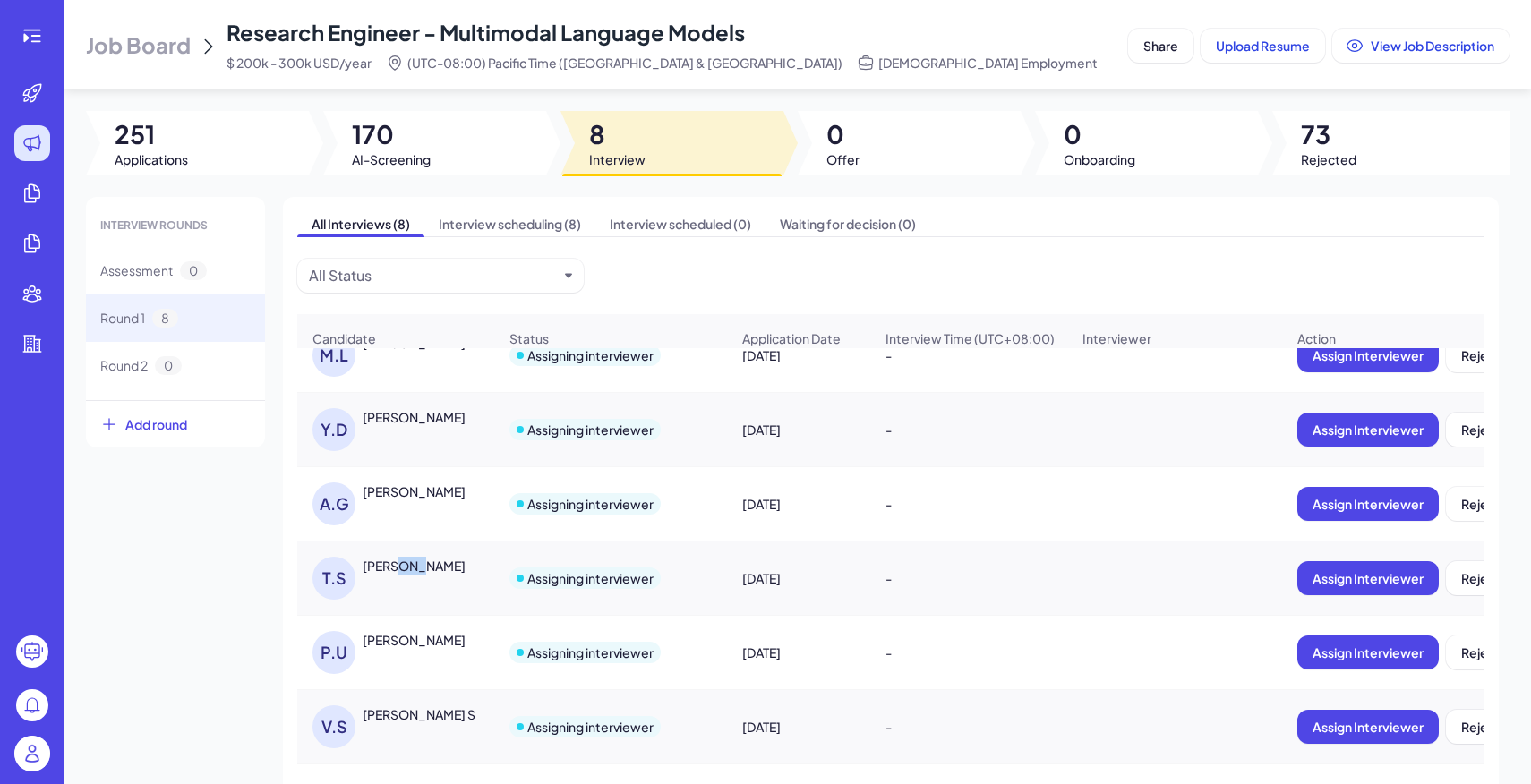
click at [402, 564] on div "[PERSON_NAME]" at bounding box center [413, 566] width 103 height 18
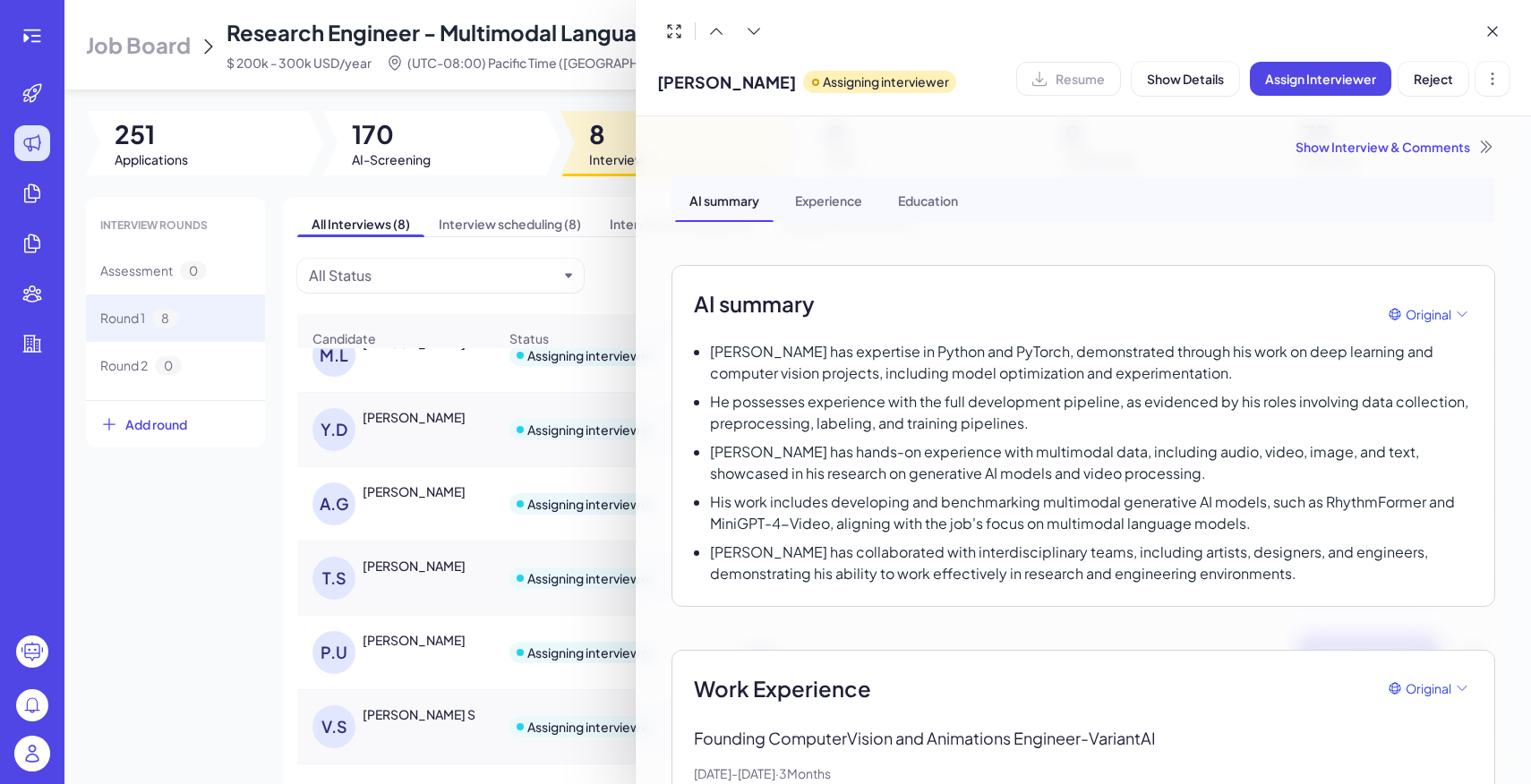
click at [456, 625] on div at bounding box center [765, 392] width 1531 height 784
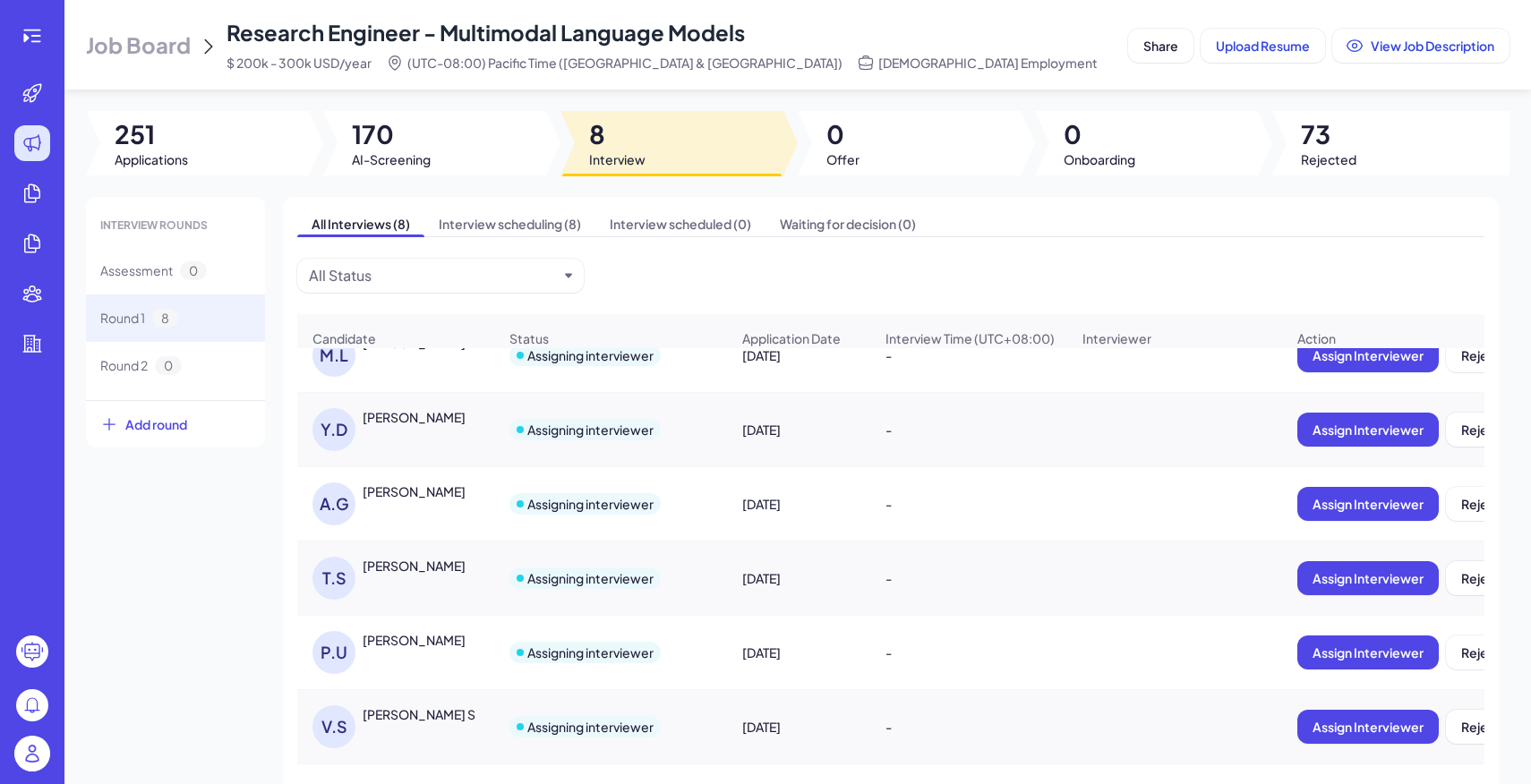
scroll to position [79, 0]
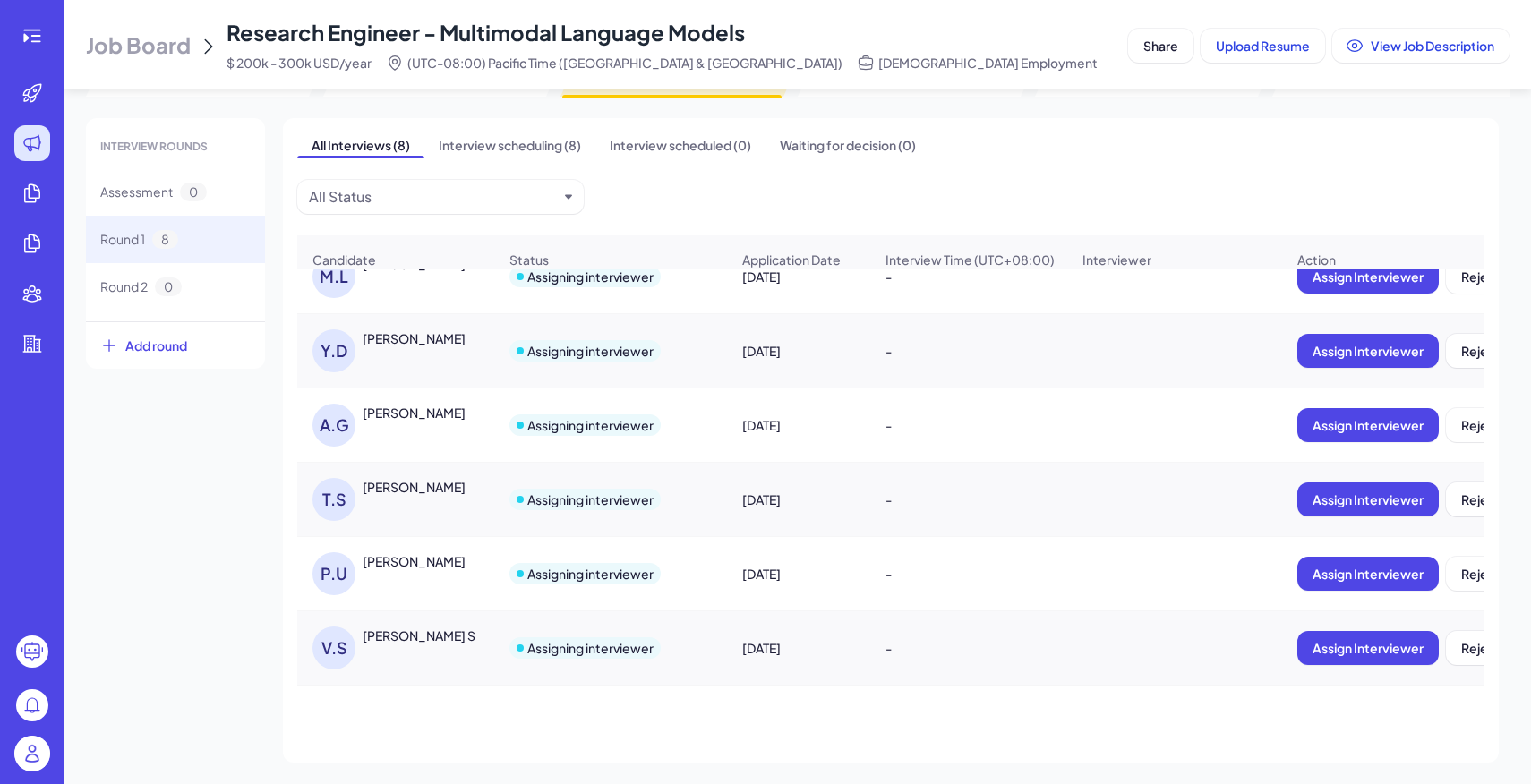
click at [423, 593] on div "P.U [PERSON_NAME]" at bounding box center [404, 573] width 184 height 43
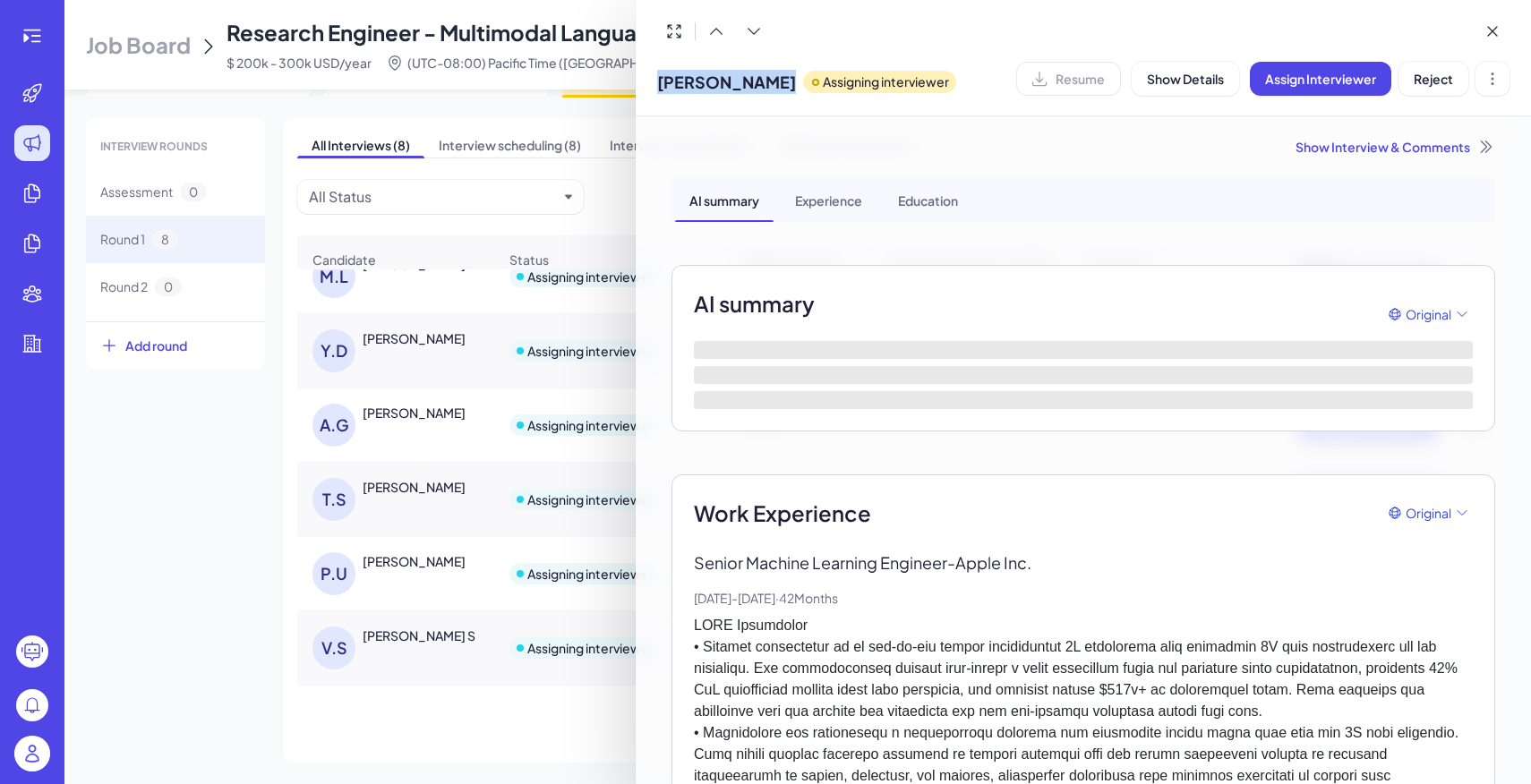
drag, startPoint x: 657, startPoint y: 83, endPoint x: 802, endPoint y: 88, distance: 145.1
click at [802, 88] on div "[PERSON_NAME] Assigning interviewer" at bounding box center [806, 78] width 299 height 45
copy span "[PERSON_NAME]"
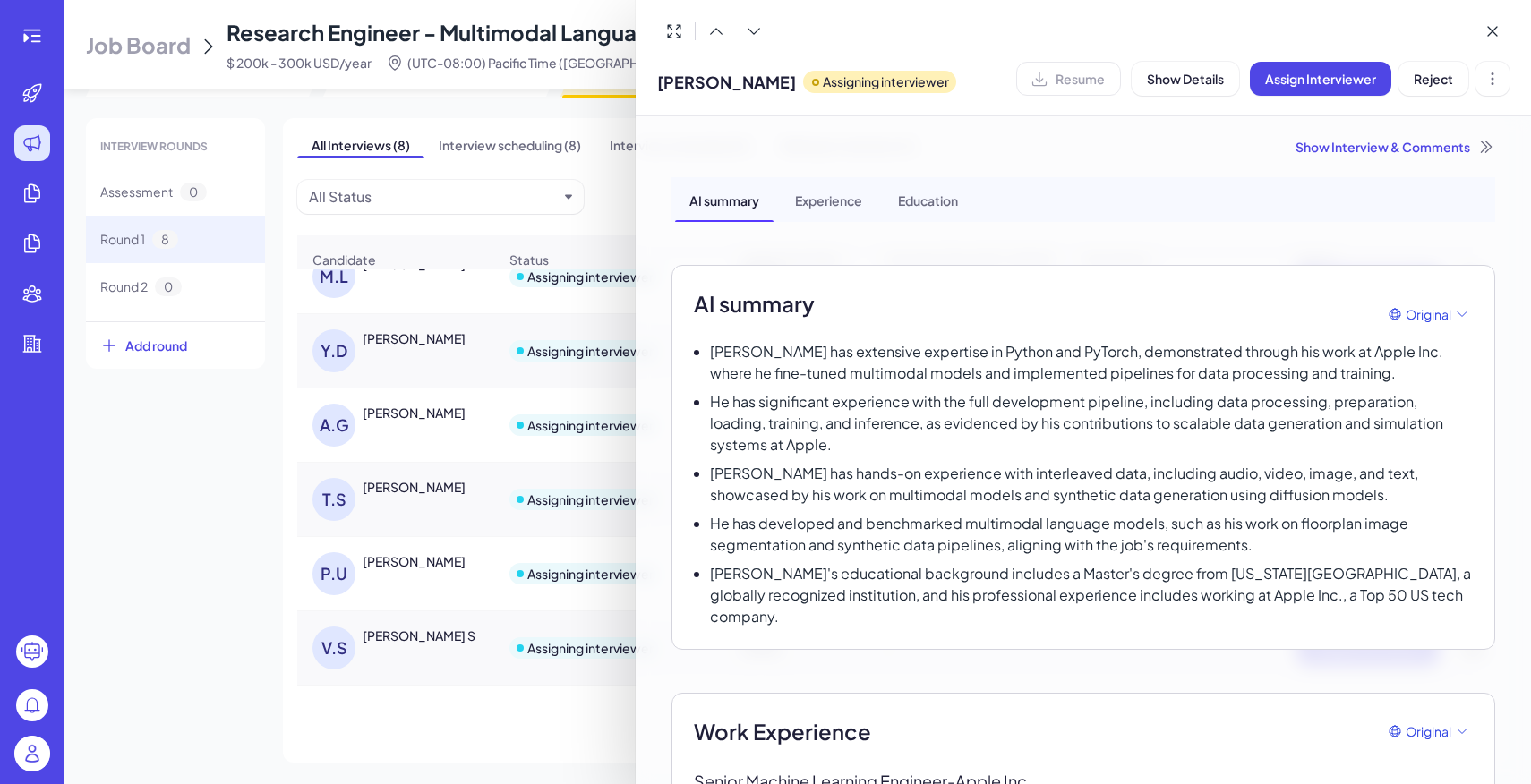
click at [407, 621] on div at bounding box center [765, 392] width 1531 height 784
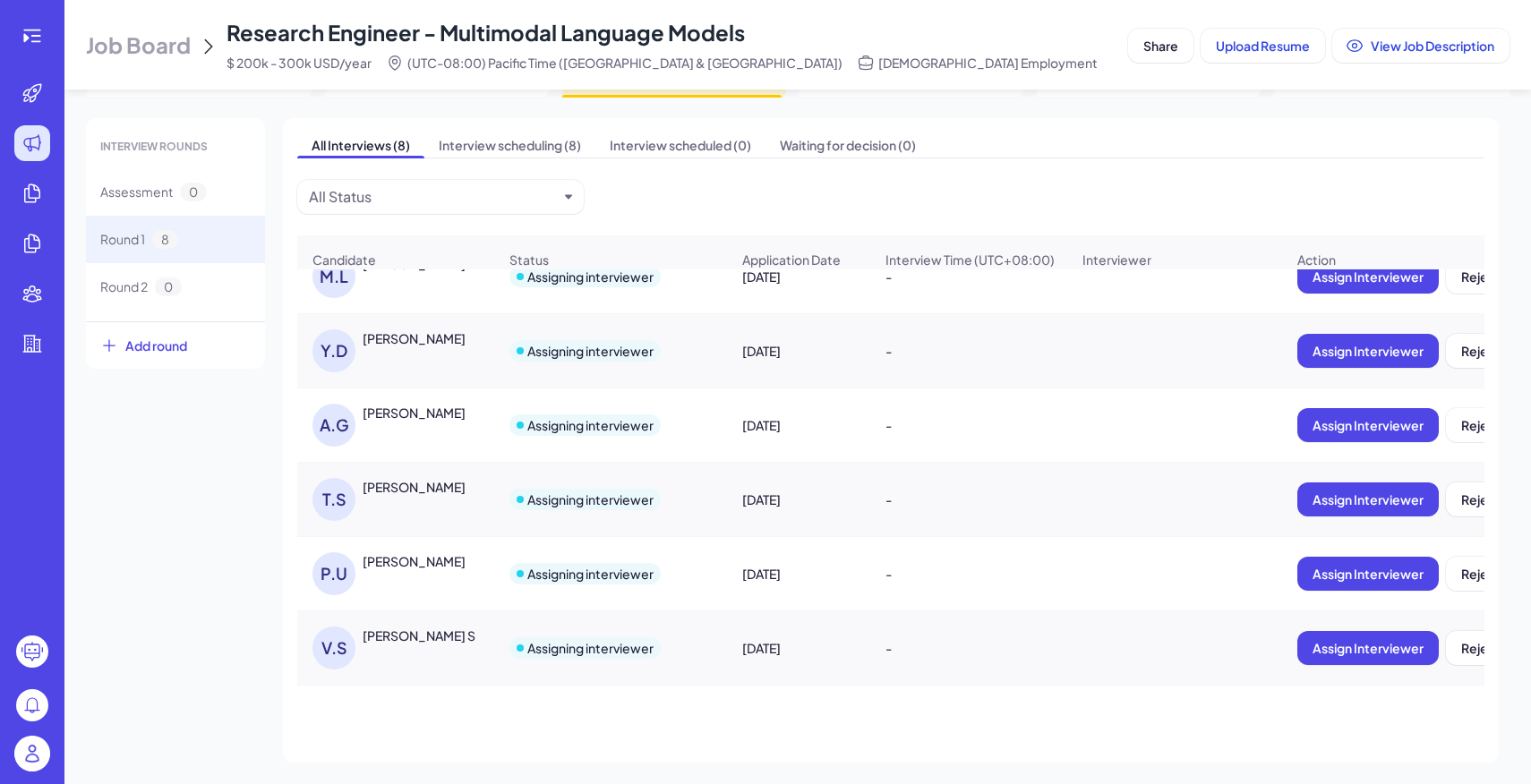
click at [383, 644] on div "[PERSON_NAME] S" at bounding box center [429, 635] width 134 height 19
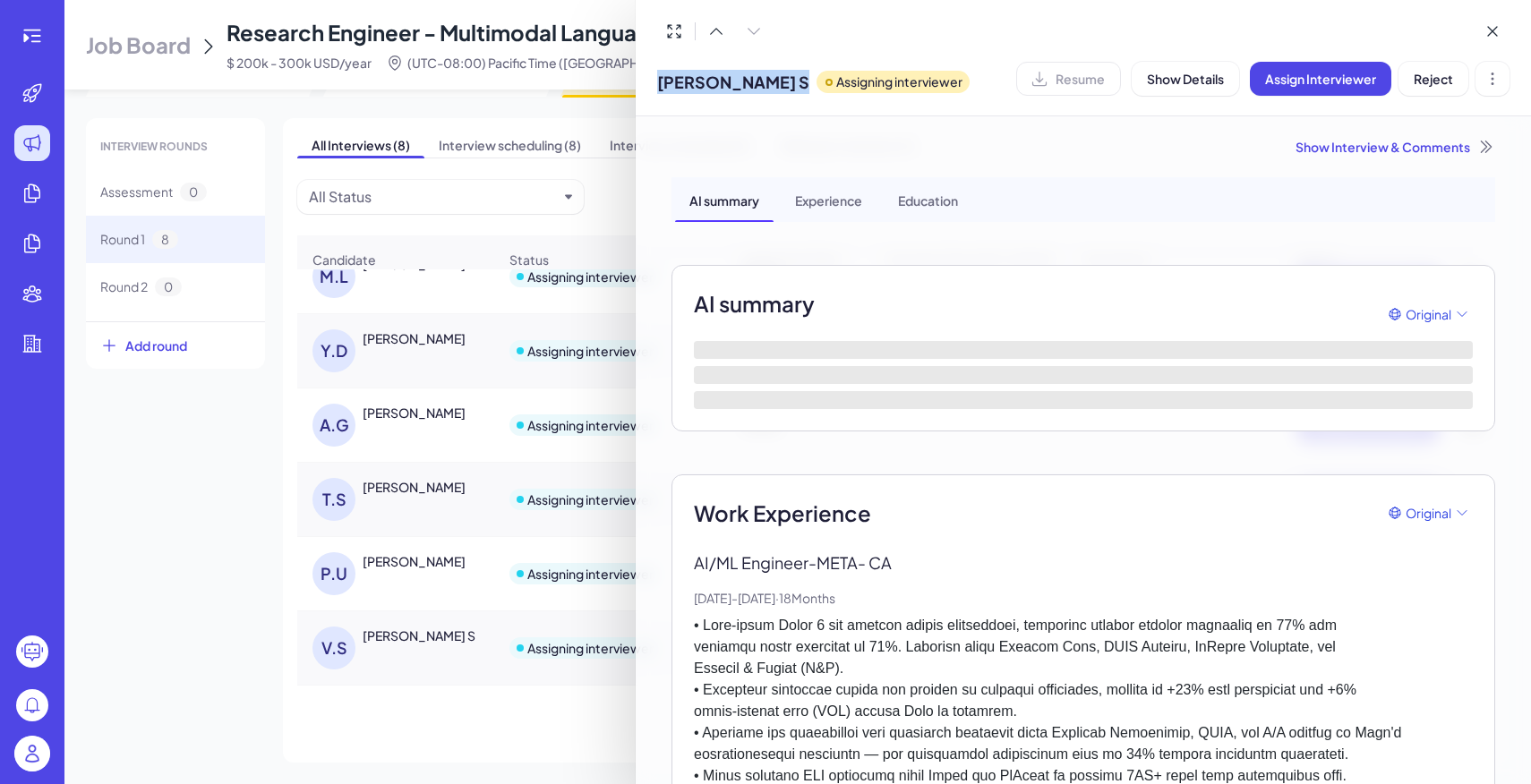
drag, startPoint x: 654, startPoint y: 86, endPoint x: 740, endPoint y: 86, distance: 86.0
click at [740, 86] on div "[PERSON_NAME] S Assigning interviewer Resume Show Details Assign Interviewer Re…" at bounding box center [1083, 58] width 895 height 116
copy span "[PERSON_NAME] S"
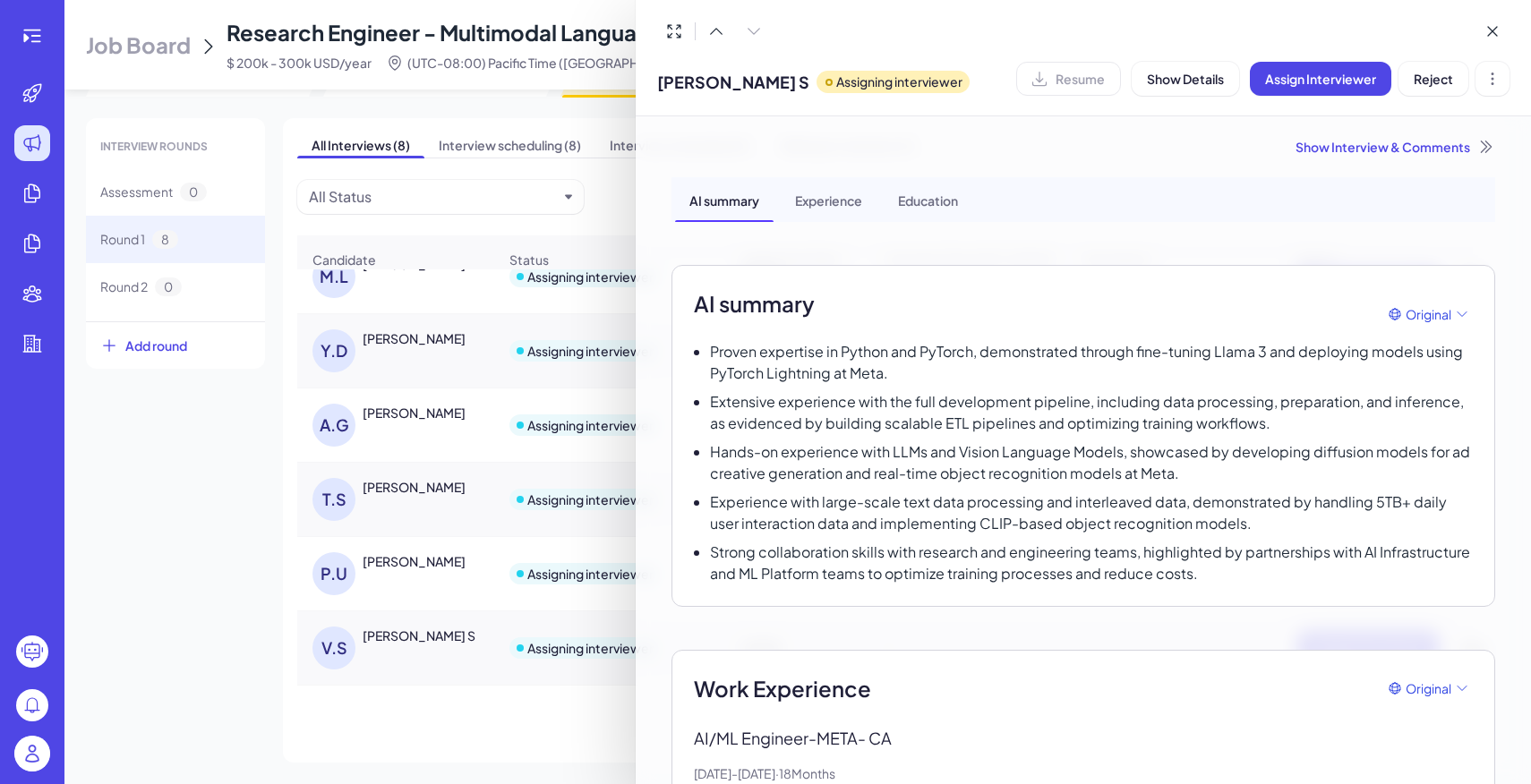
click at [623, 195] on div at bounding box center [765, 392] width 1531 height 784
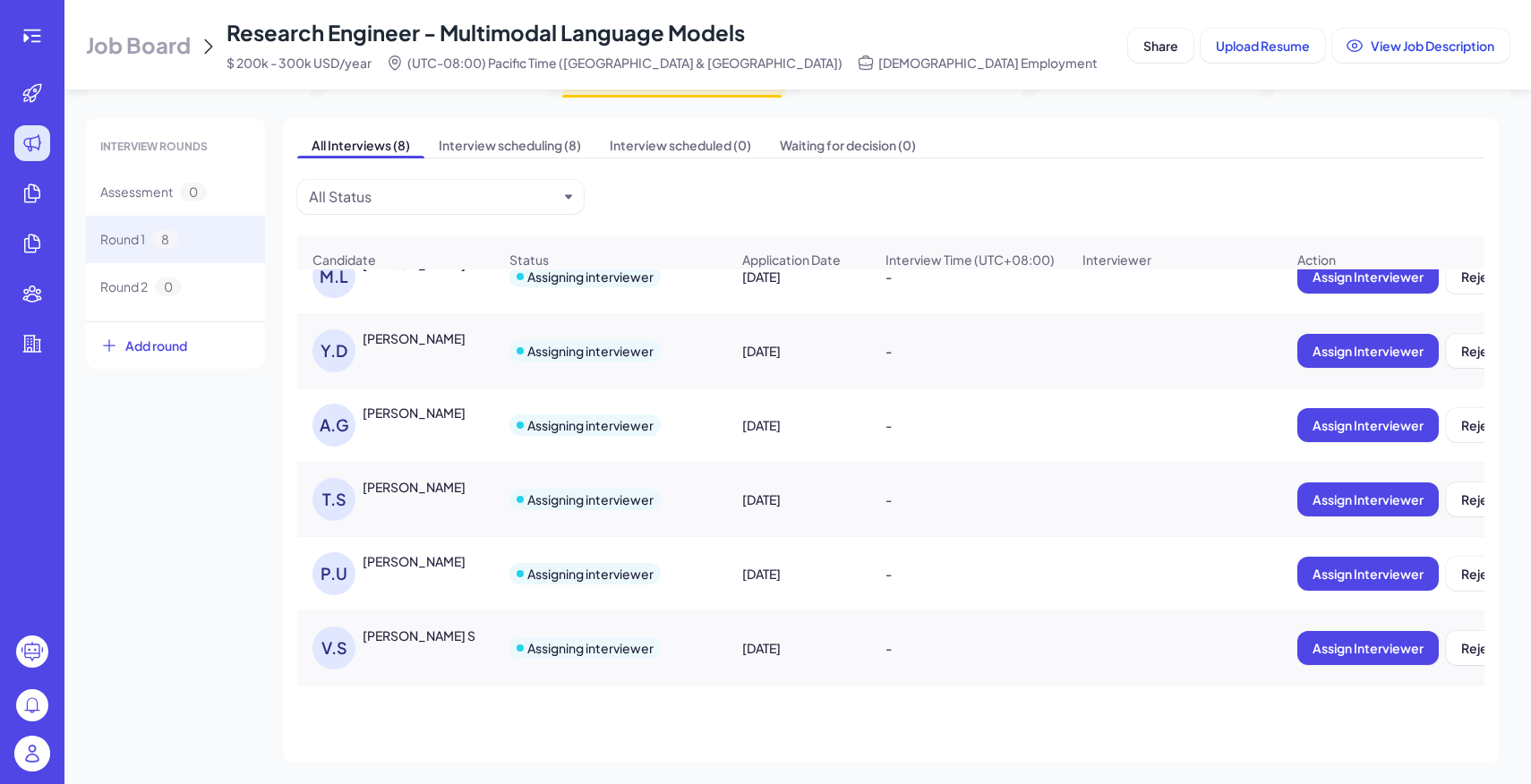
scroll to position [0, 0]
